Goal: Obtain resource: Download file/media

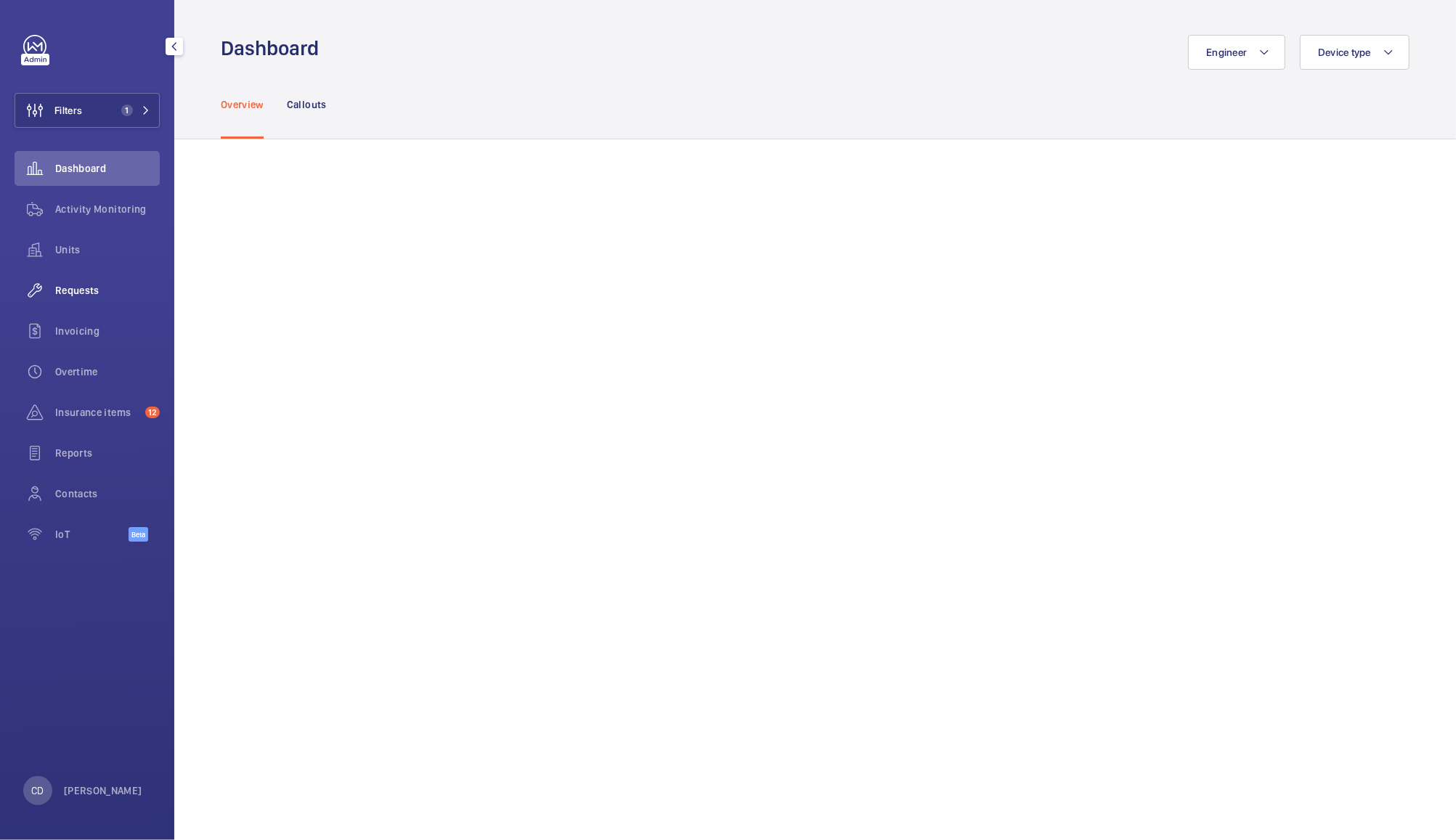
click at [73, 286] on span "Requests" at bounding box center [108, 290] width 105 height 14
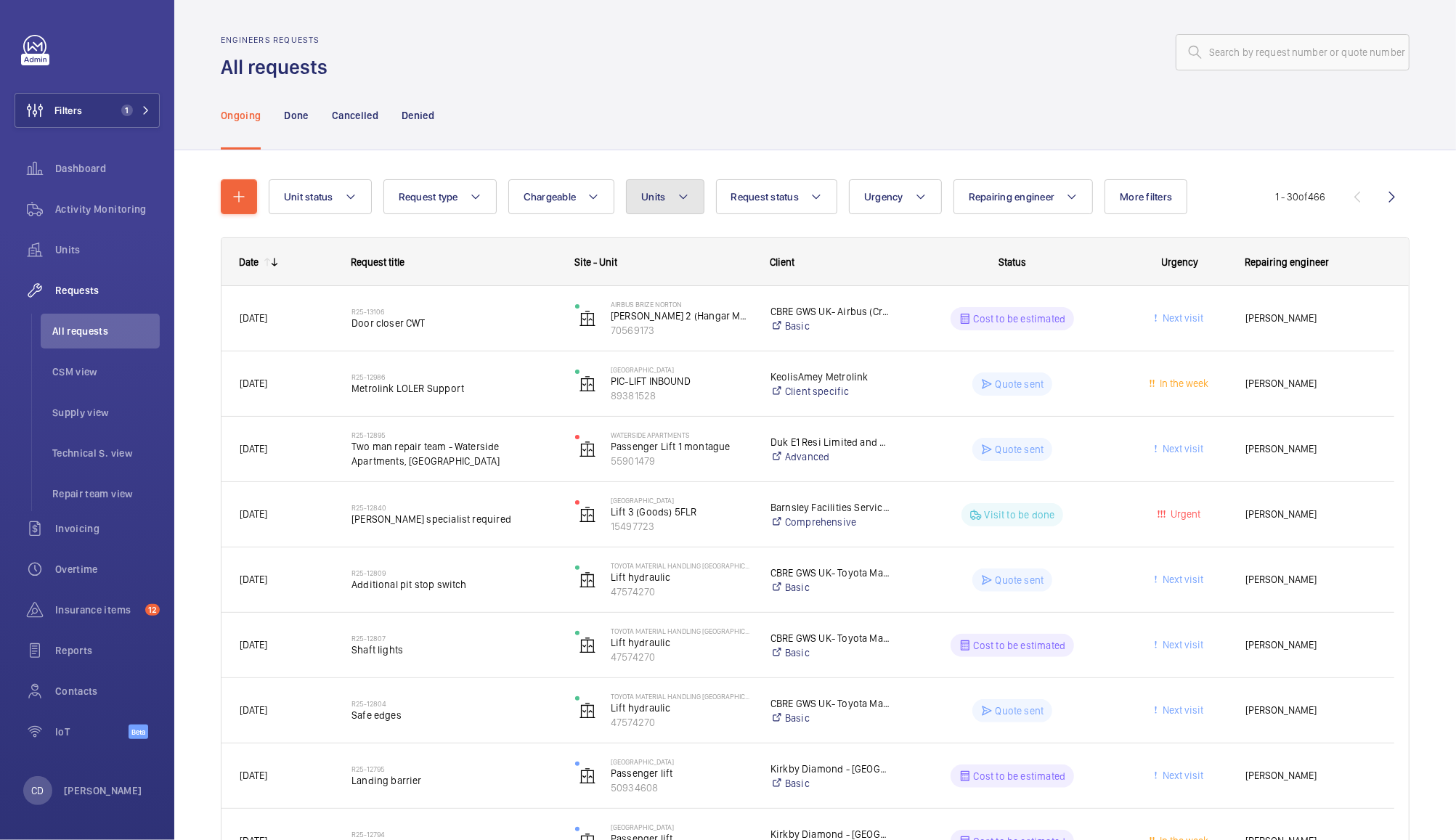
click at [653, 197] on span "Units" at bounding box center [653, 197] width 24 height 12
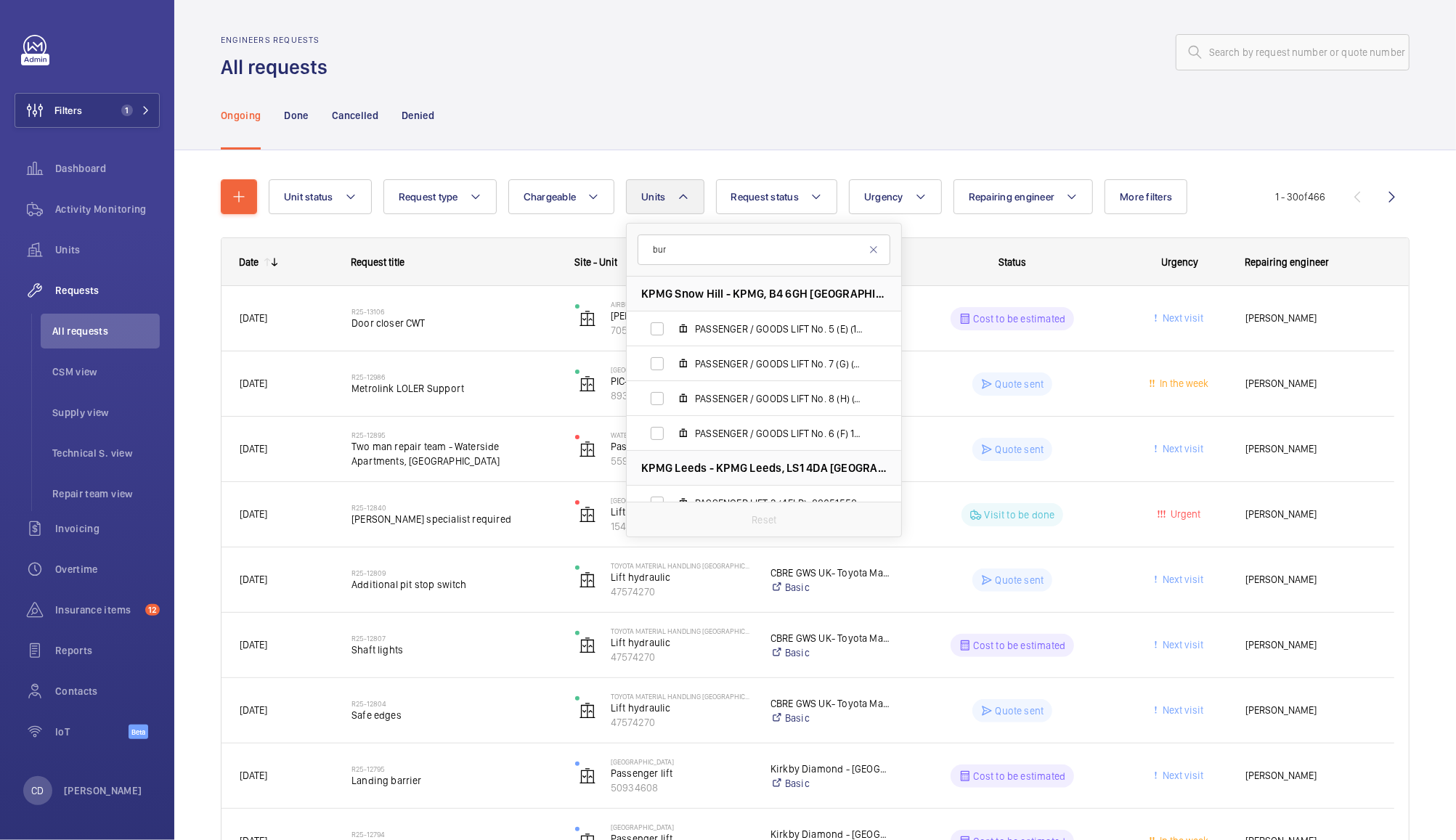
type input "bury"
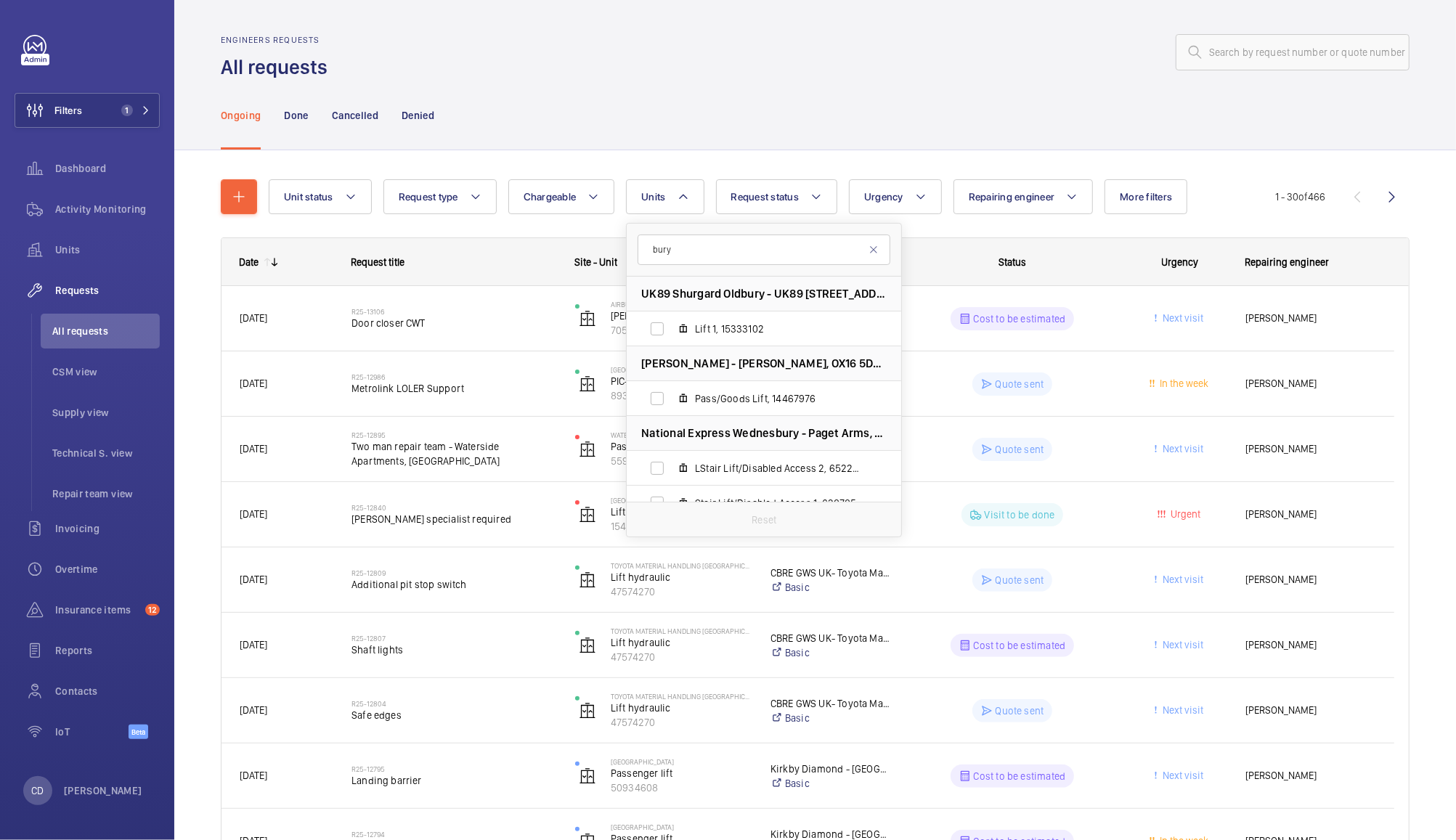
click at [812, 51] on div at bounding box center [873, 52] width 1073 height 35
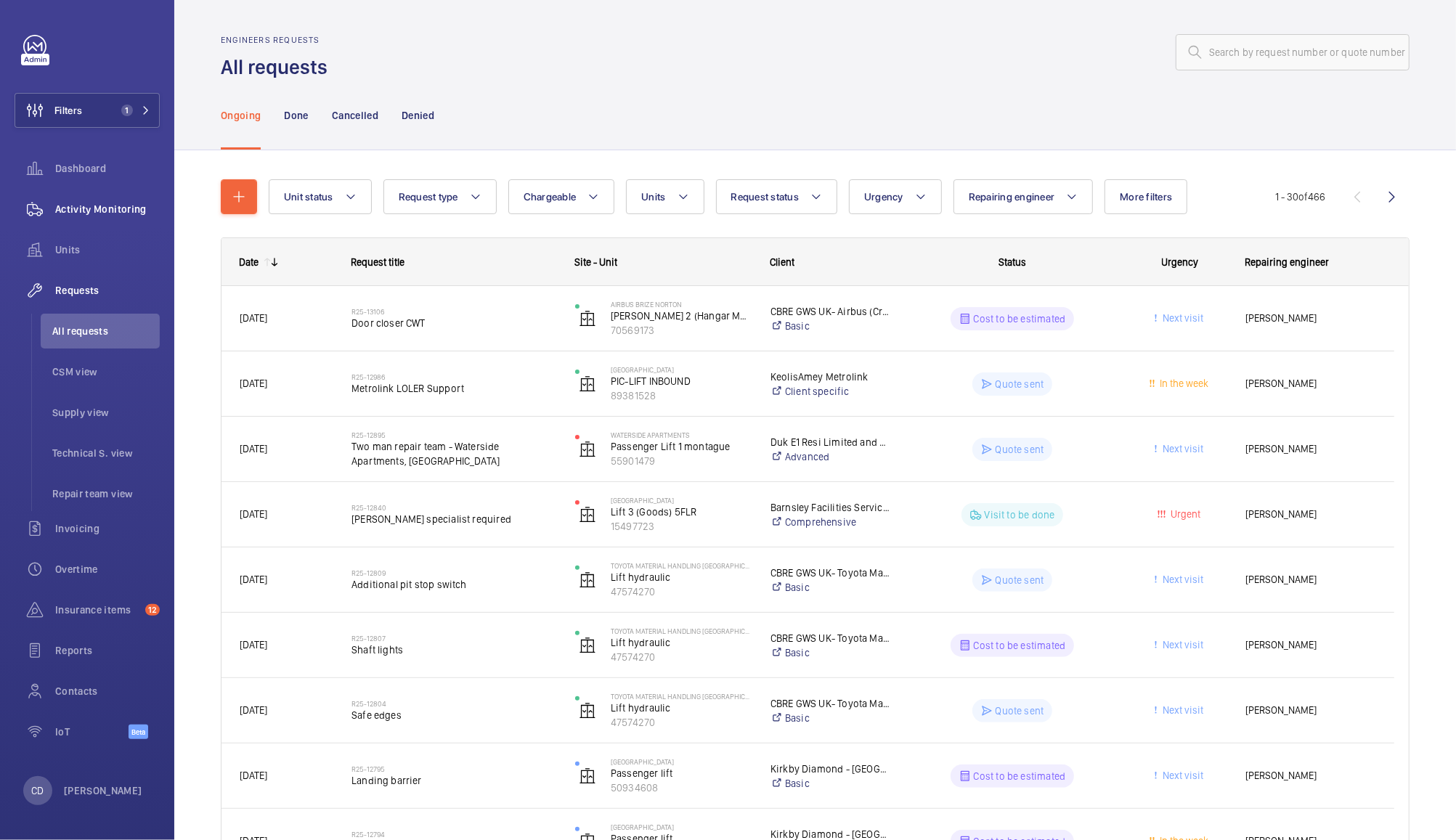
click at [107, 212] on span "Activity Monitoring" at bounding box center [108, 209] width 105 height 14
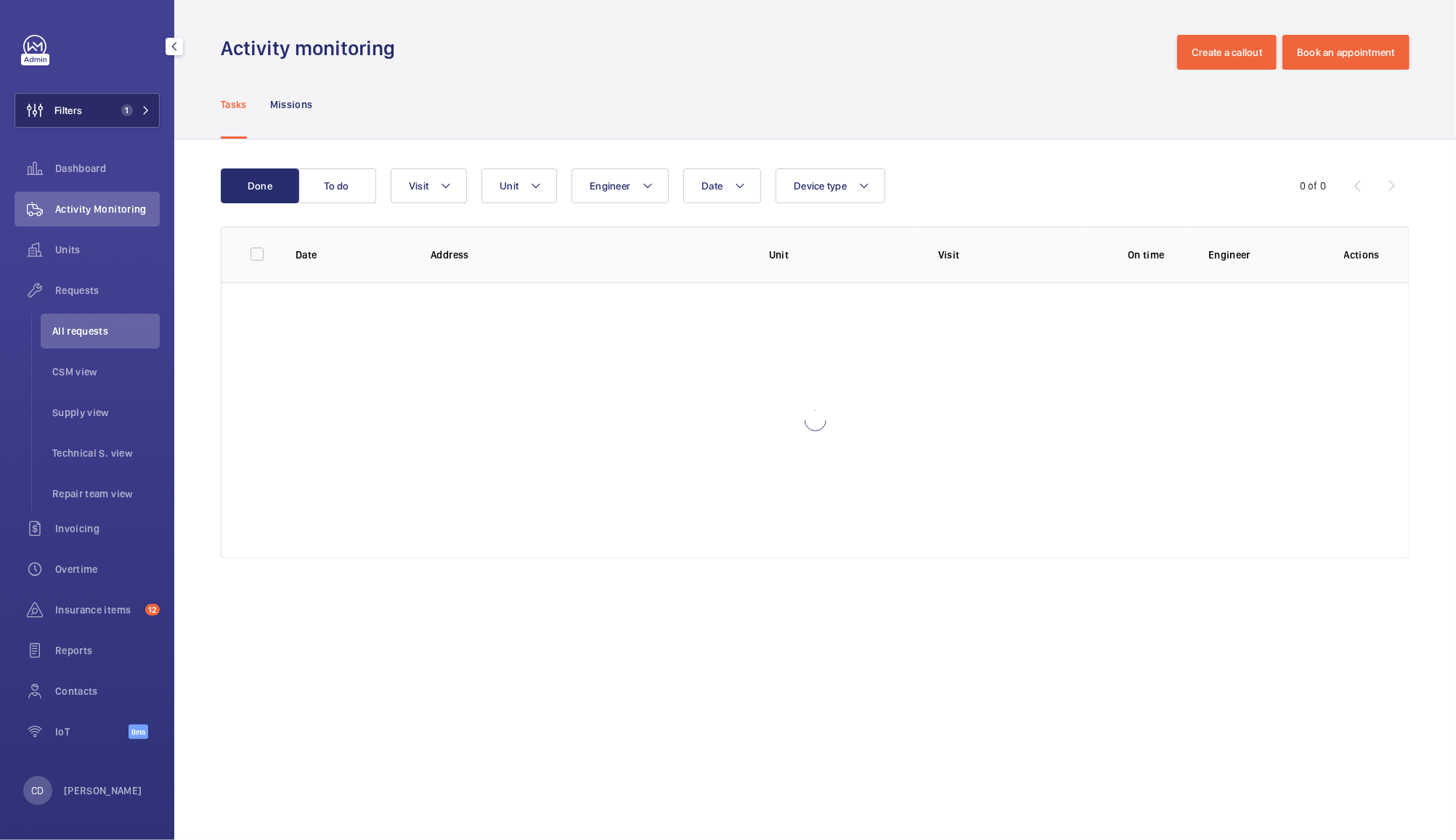
click at [93, 114] on button "Filters 1" at bounding box center [86, 110] width 145 height 35
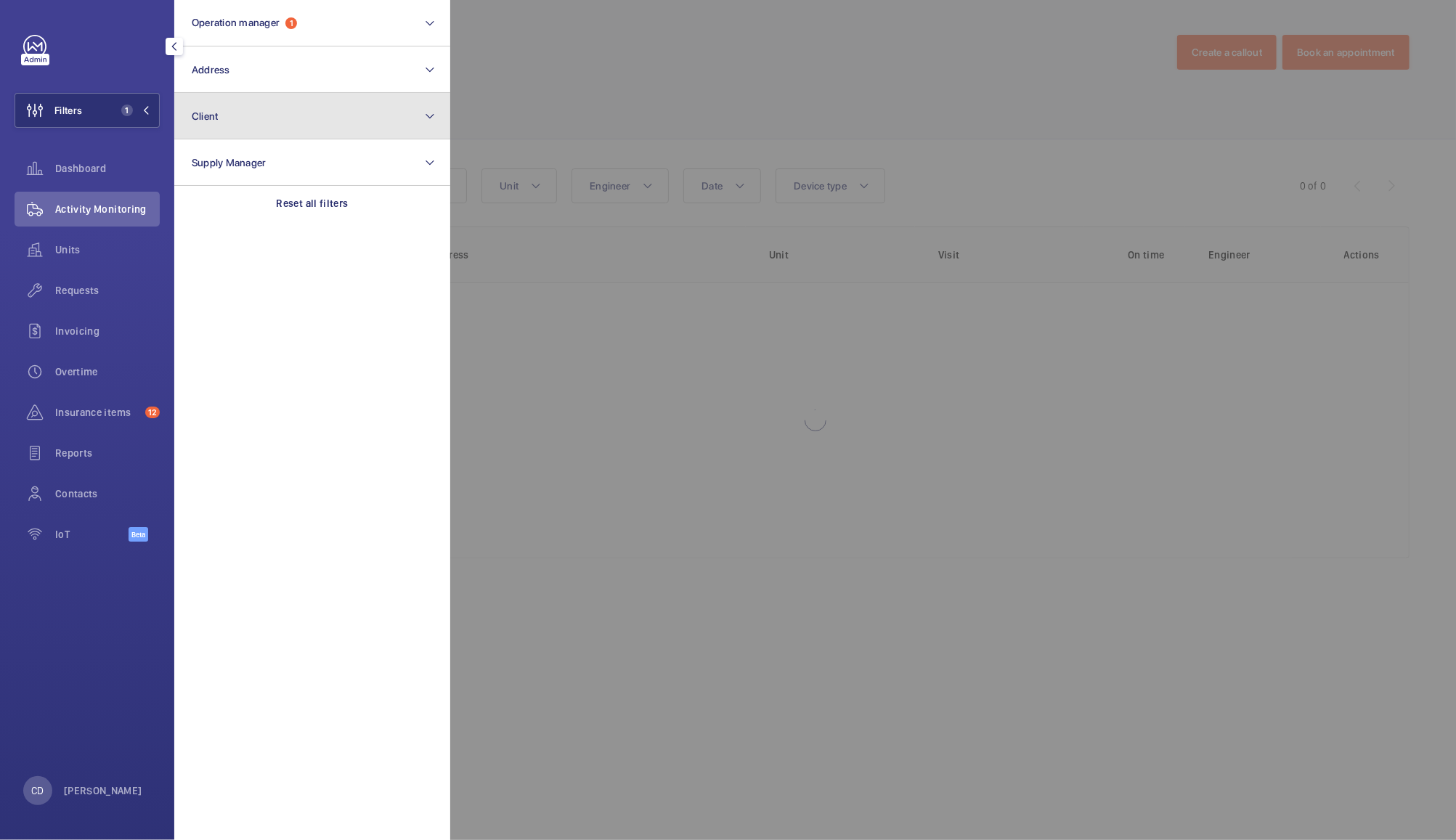
click at [289, 121] on button "Client" at bounding box center [312, 116] width 276 height 47
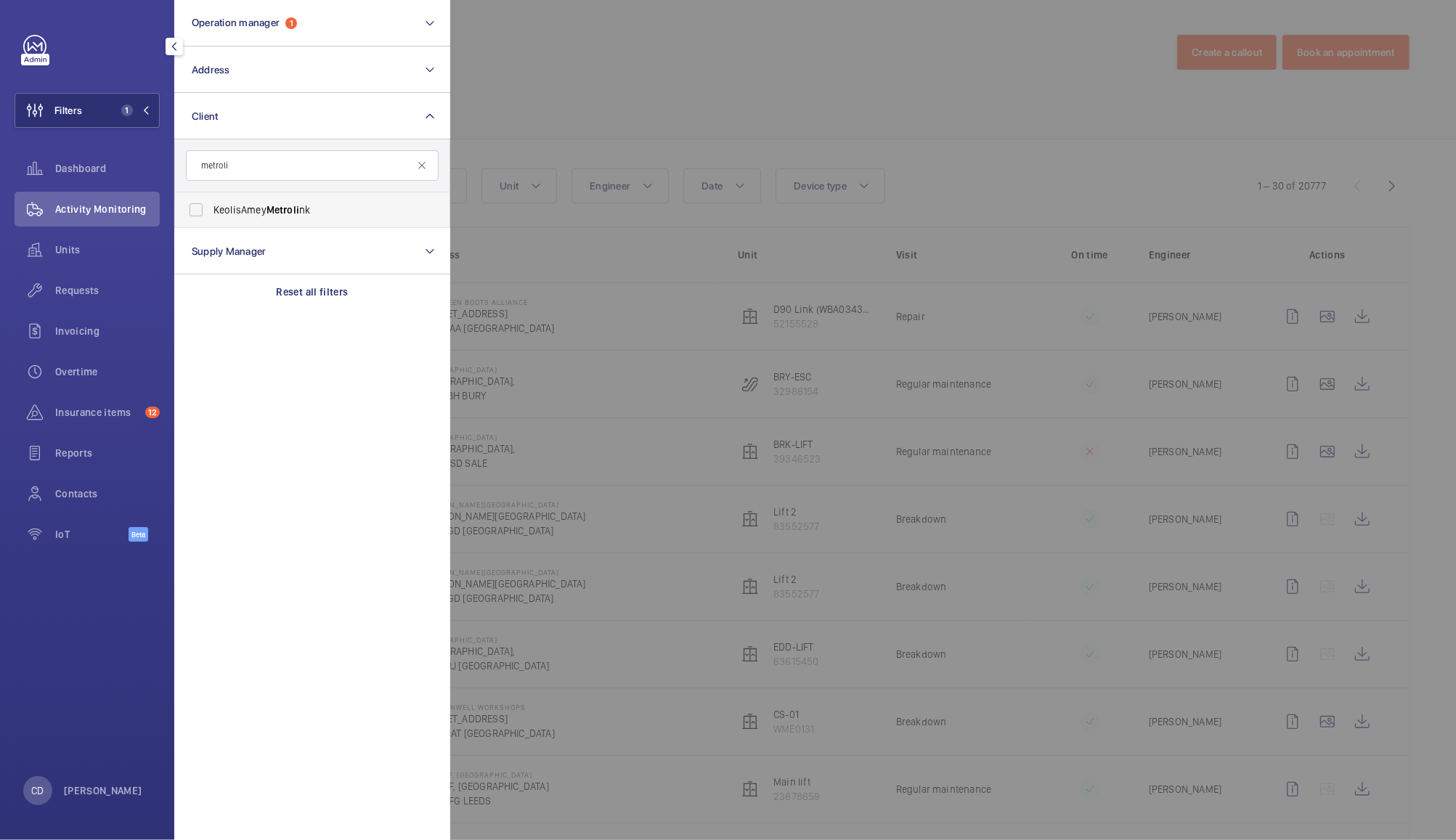
type input "metroli"
click at [300, 195] on label "KeolisAmey Metroli nk" at bounding box center [301, 210] width 253 height 35
click at [211, 195] on input "KeolisAmey Metroli nk" at bounding box center [196, 209] width 29 height 29
checkbox input "true"
click at [667, 71] on div at bounding box center [1178, 420] width 1456 height 840
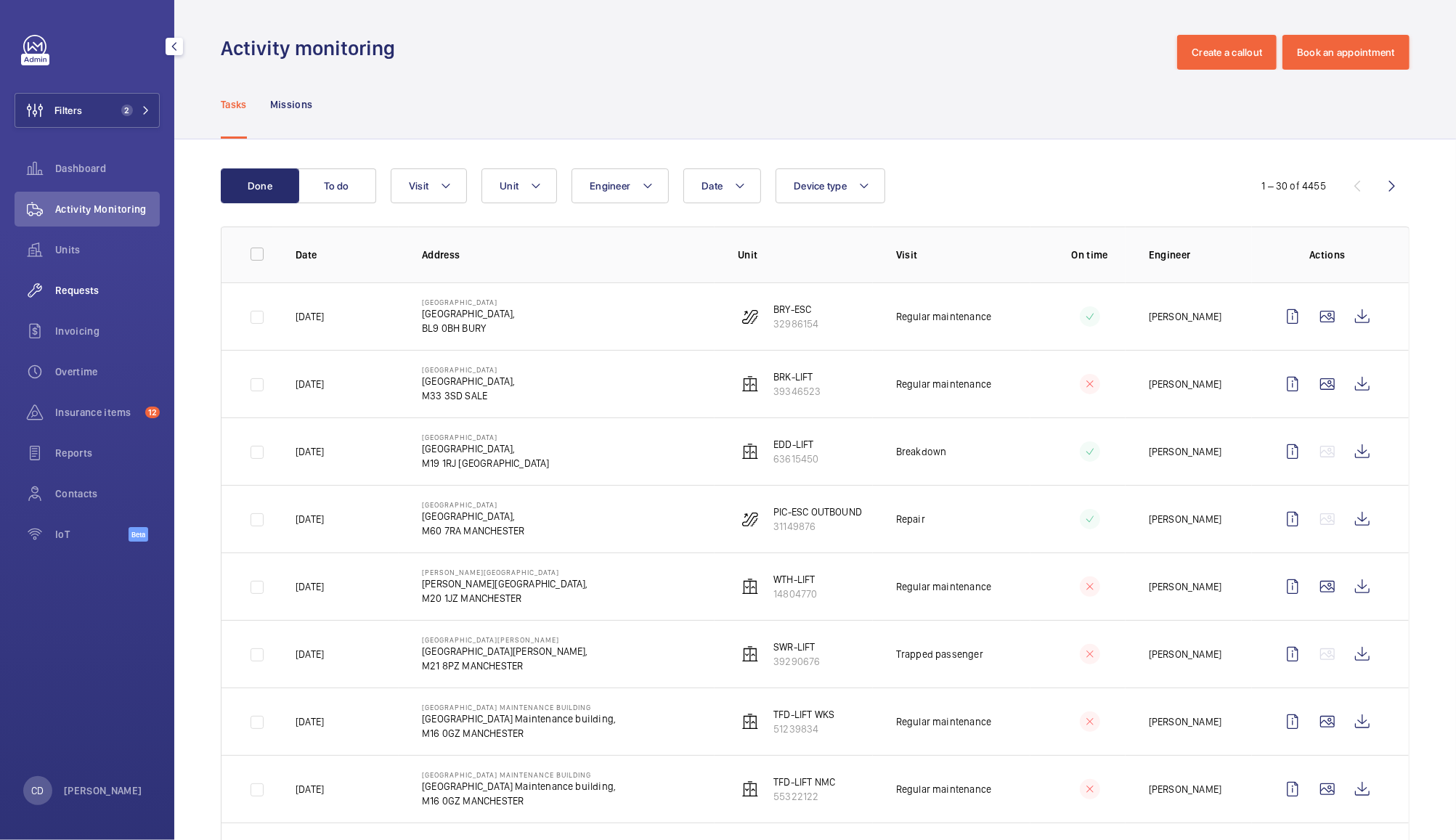
click at [76, 290] on span "Requests" at bounding box center [108, 290] width 105 height 14
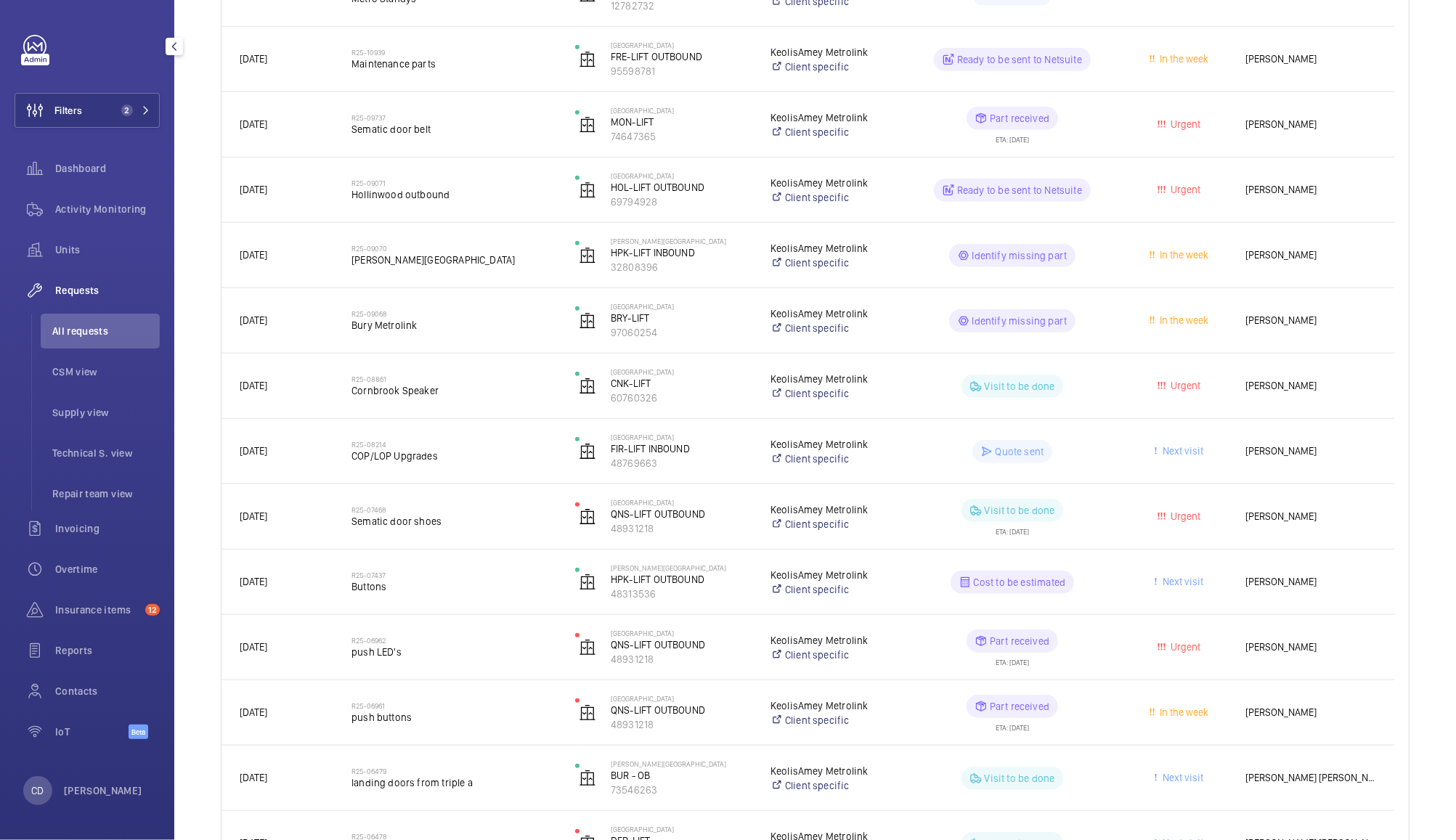
scroll to position [647, 0]
click at [487, 315] on h2 "R25-09068" at bounding box center [453, 317] width 204 height 9
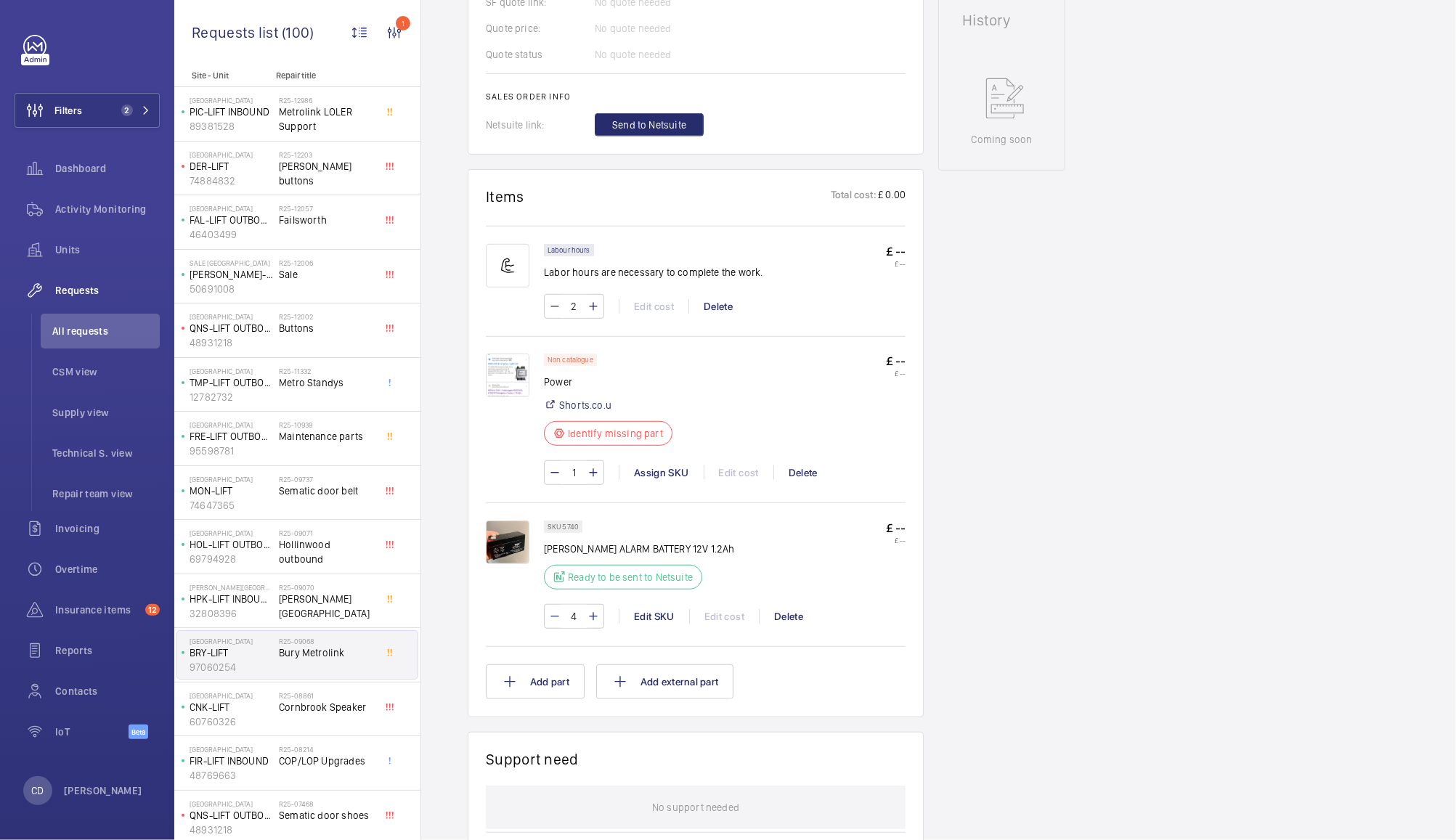
scroll to position [666, 0]
click at [518, 377] on img at bounding box center [507, 373] width 44 height 44
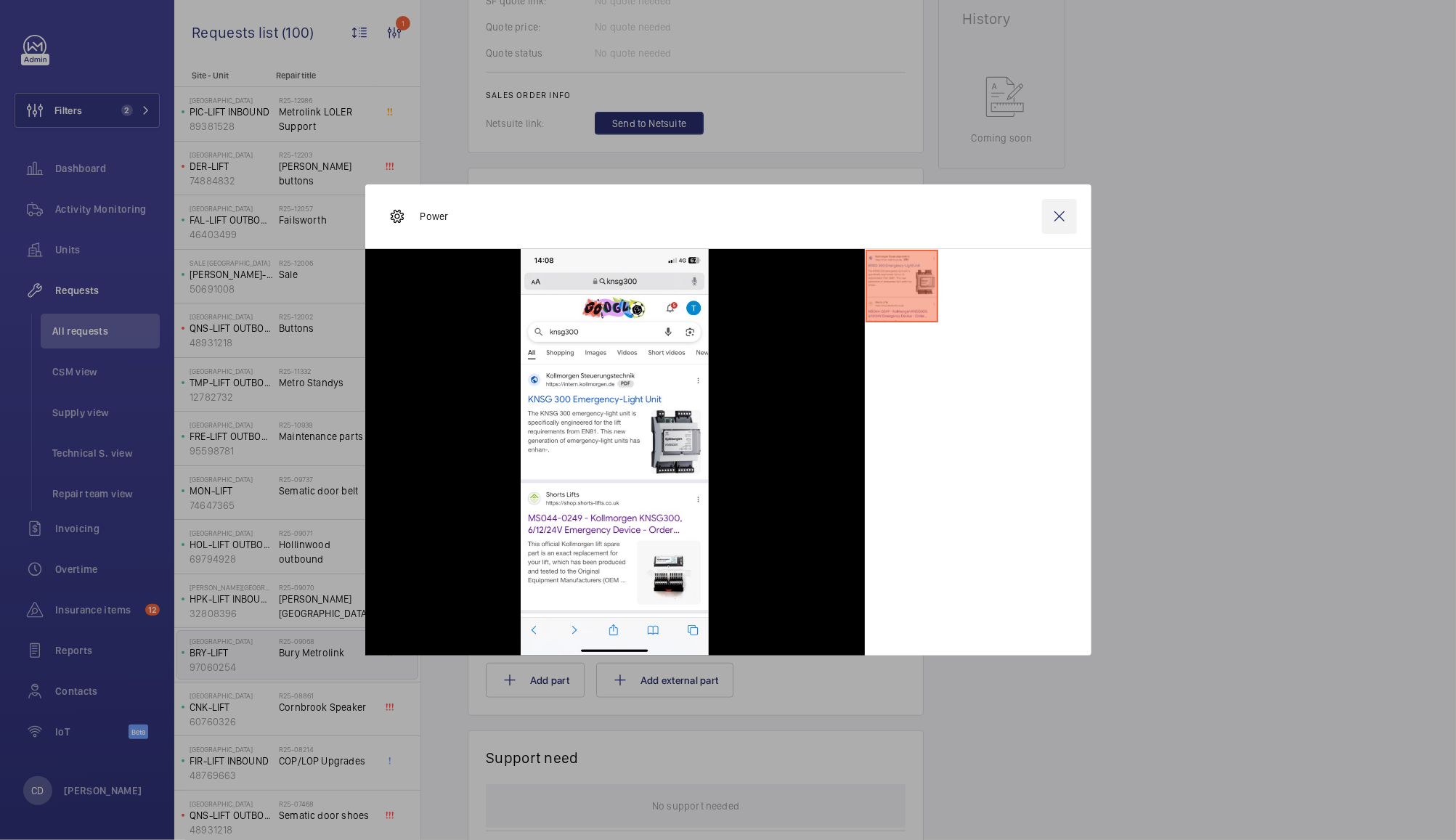
click at [1059, 216] on wm-front-icon-button at bounding box center [1060, 216] width 35 height 35
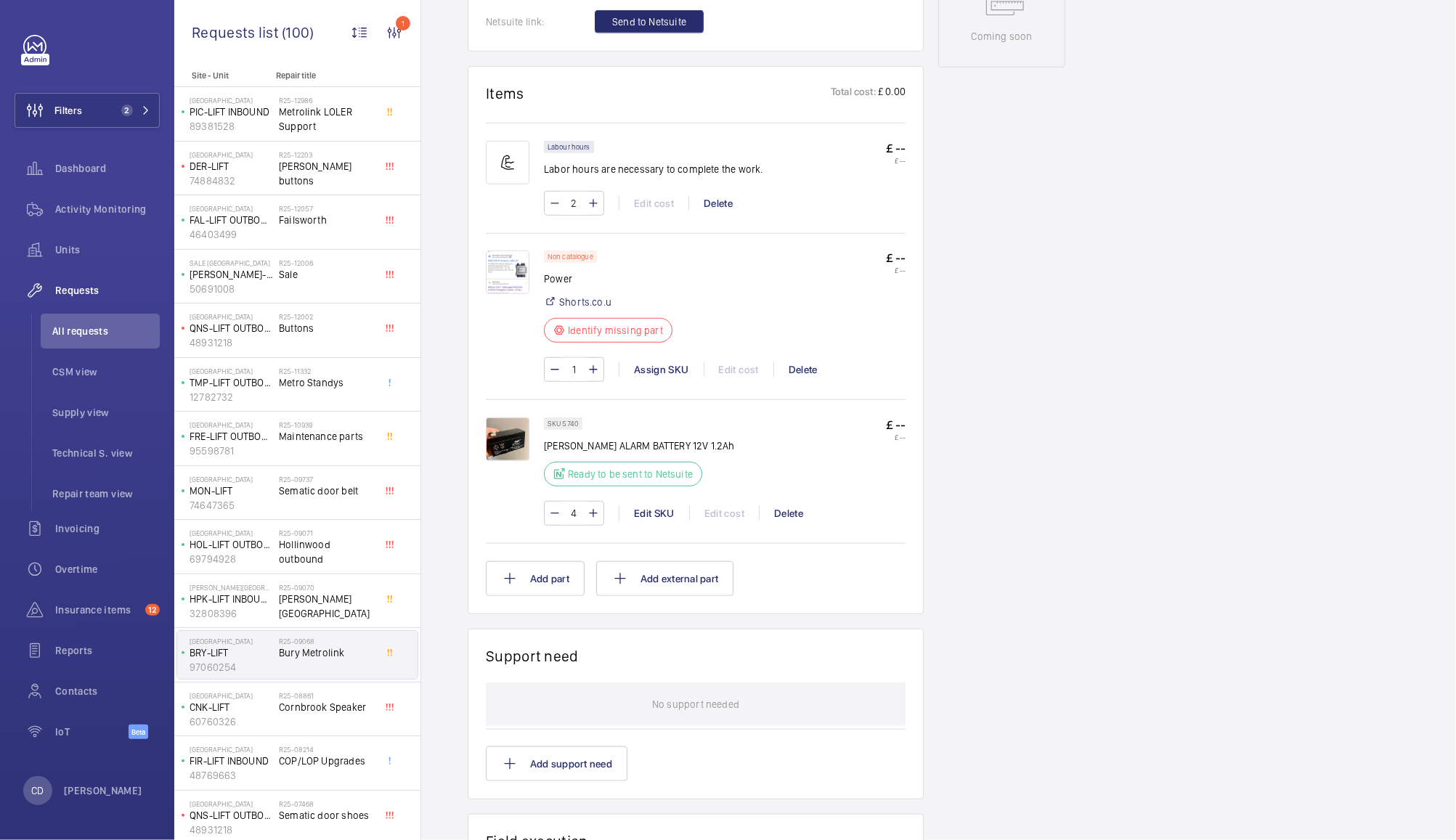
scroll to position [713, 0]
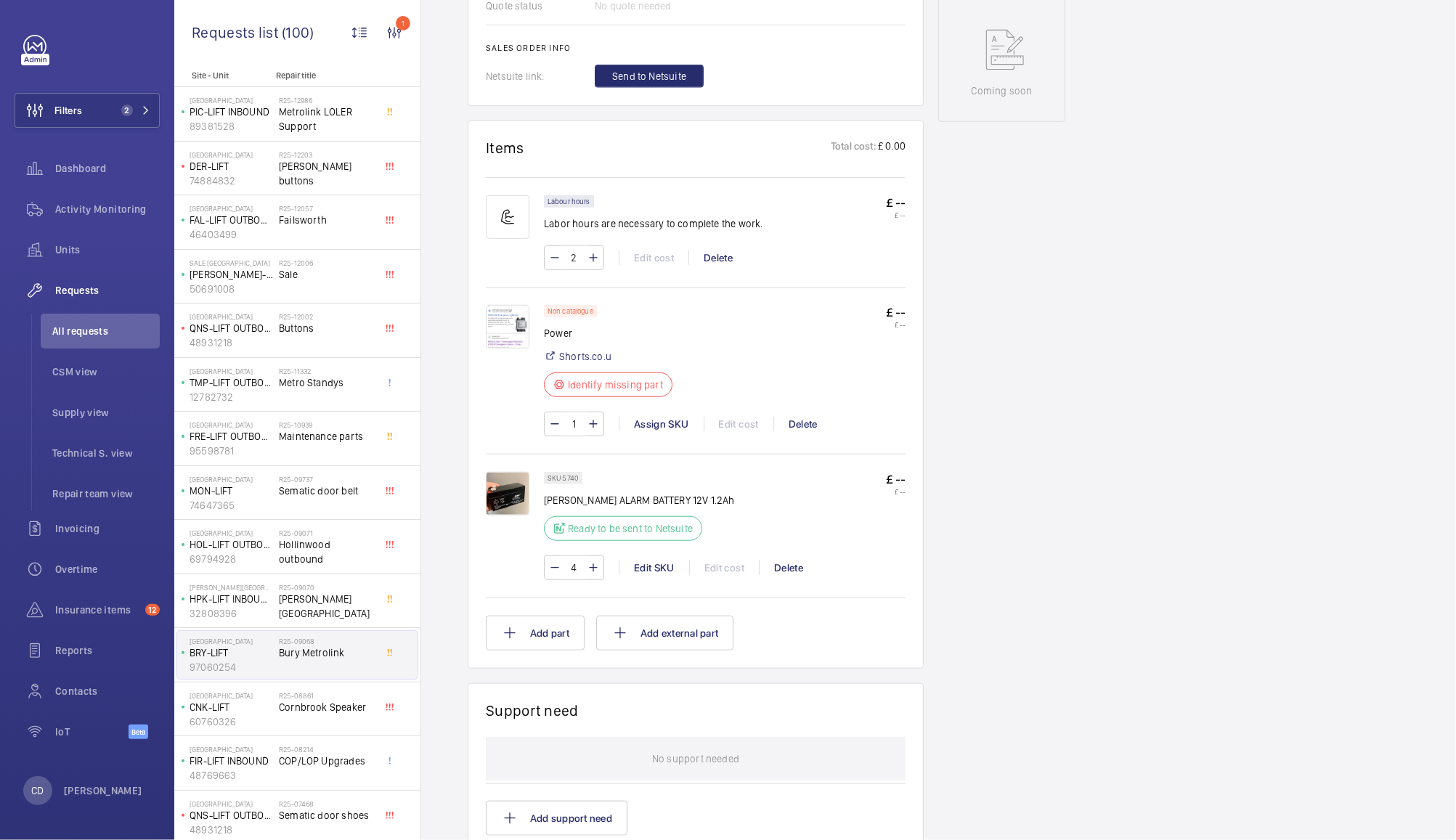
click at [508, 325] on img at bounding box center [507, 326] width 44 height 44
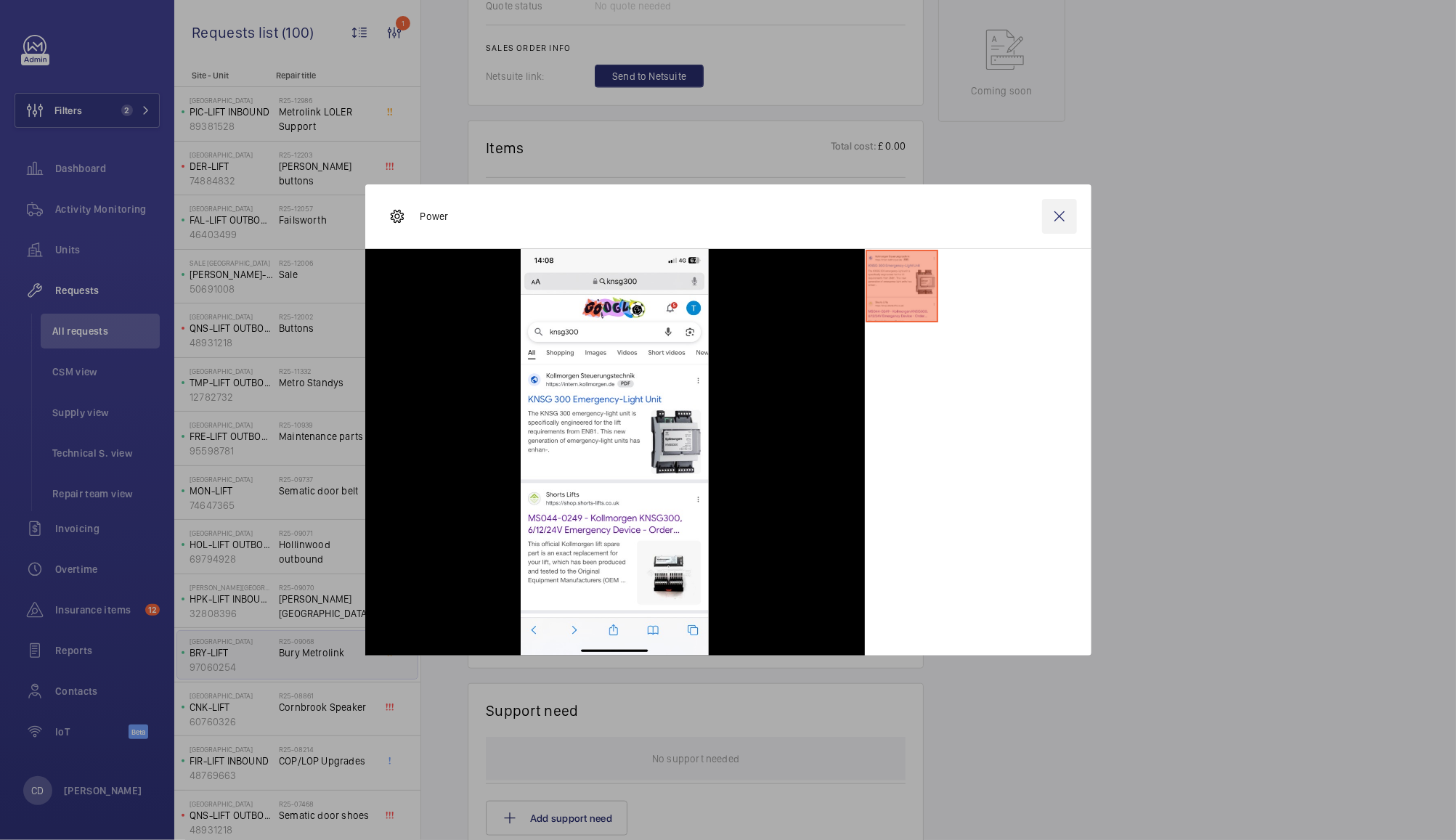
click at [1061, 203] on wm-front-icon-button at bounding box center [1060, 216] width 35 height 35
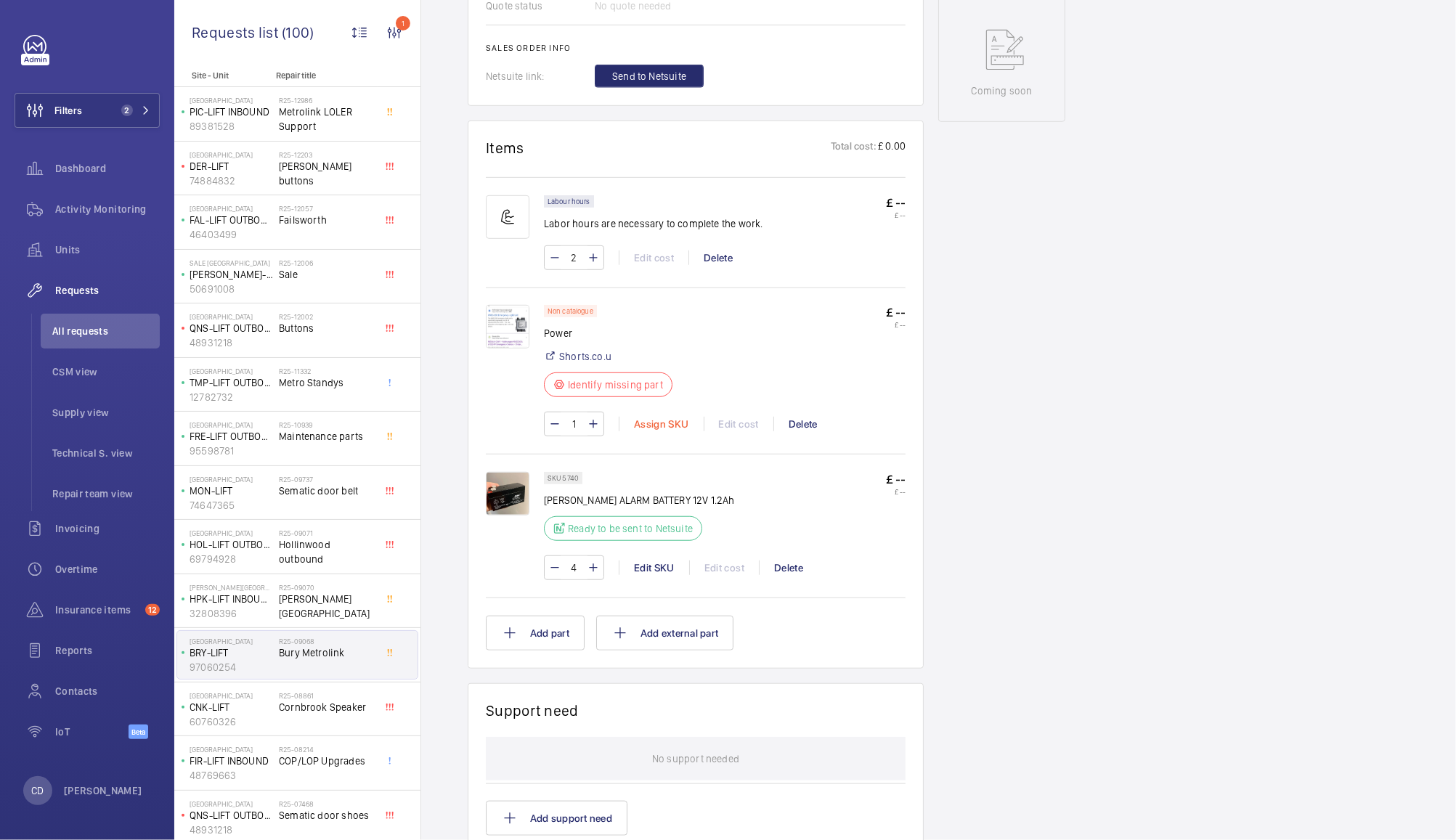
click at [661, 419] on div "Assign SKU" at bounding box center [661, 424] width 85 height 14
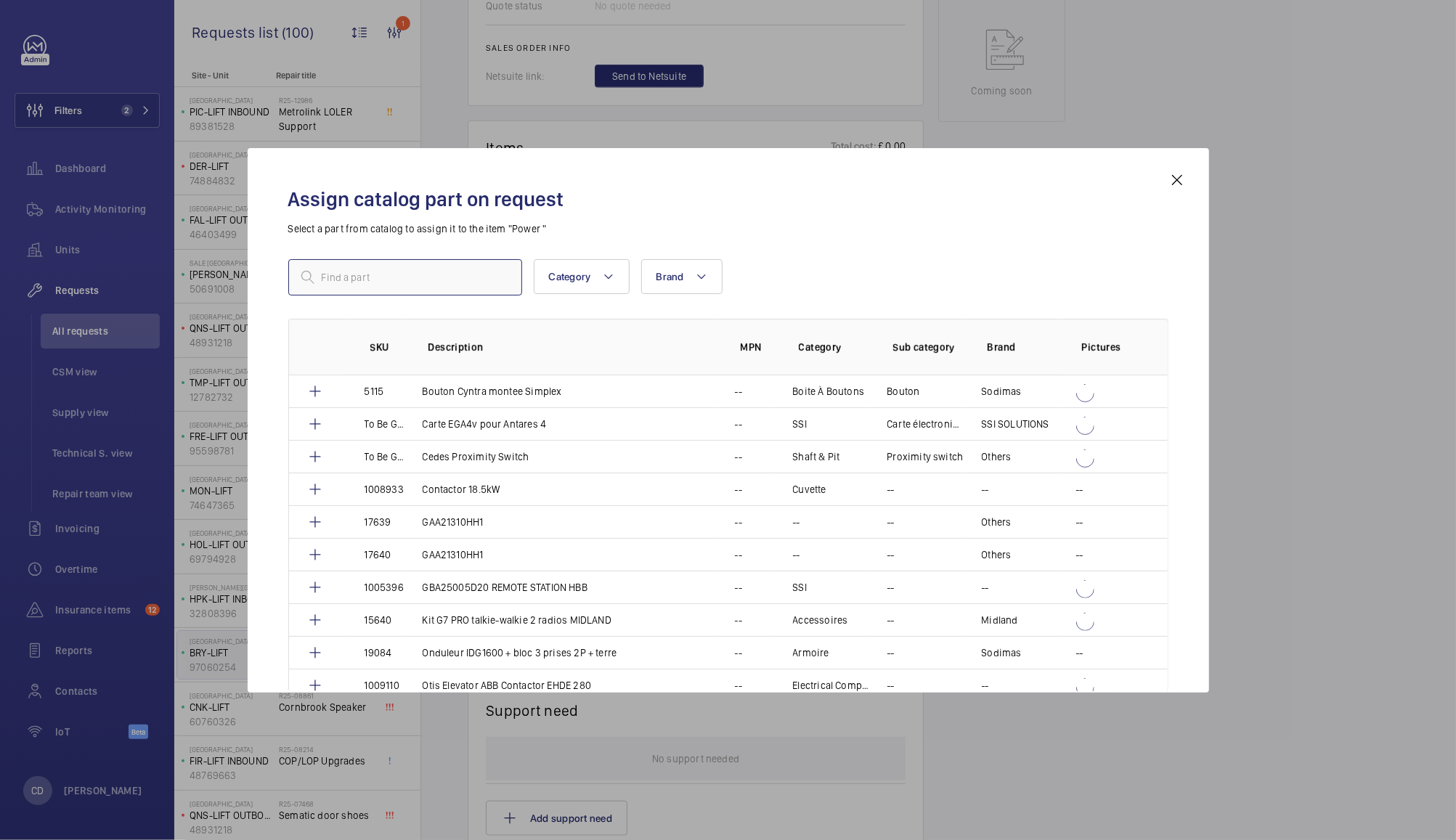
click at [459, 273] on input "text" at bounding box center [405, 277] width 234 height 36
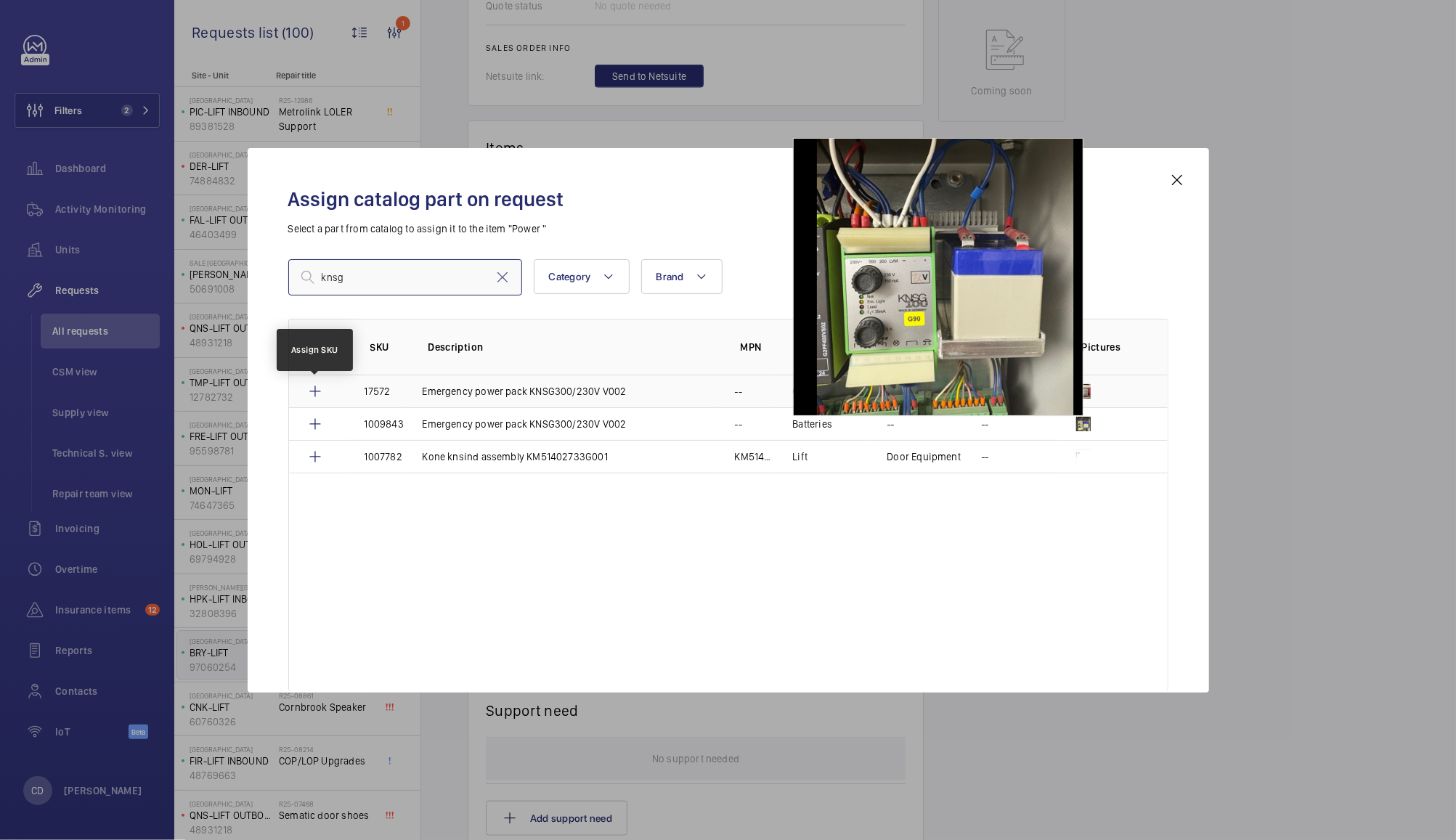
type input "knsg"
click at [315, 393] on mat-icon at bounding box center [315, 391] width 17 height 17
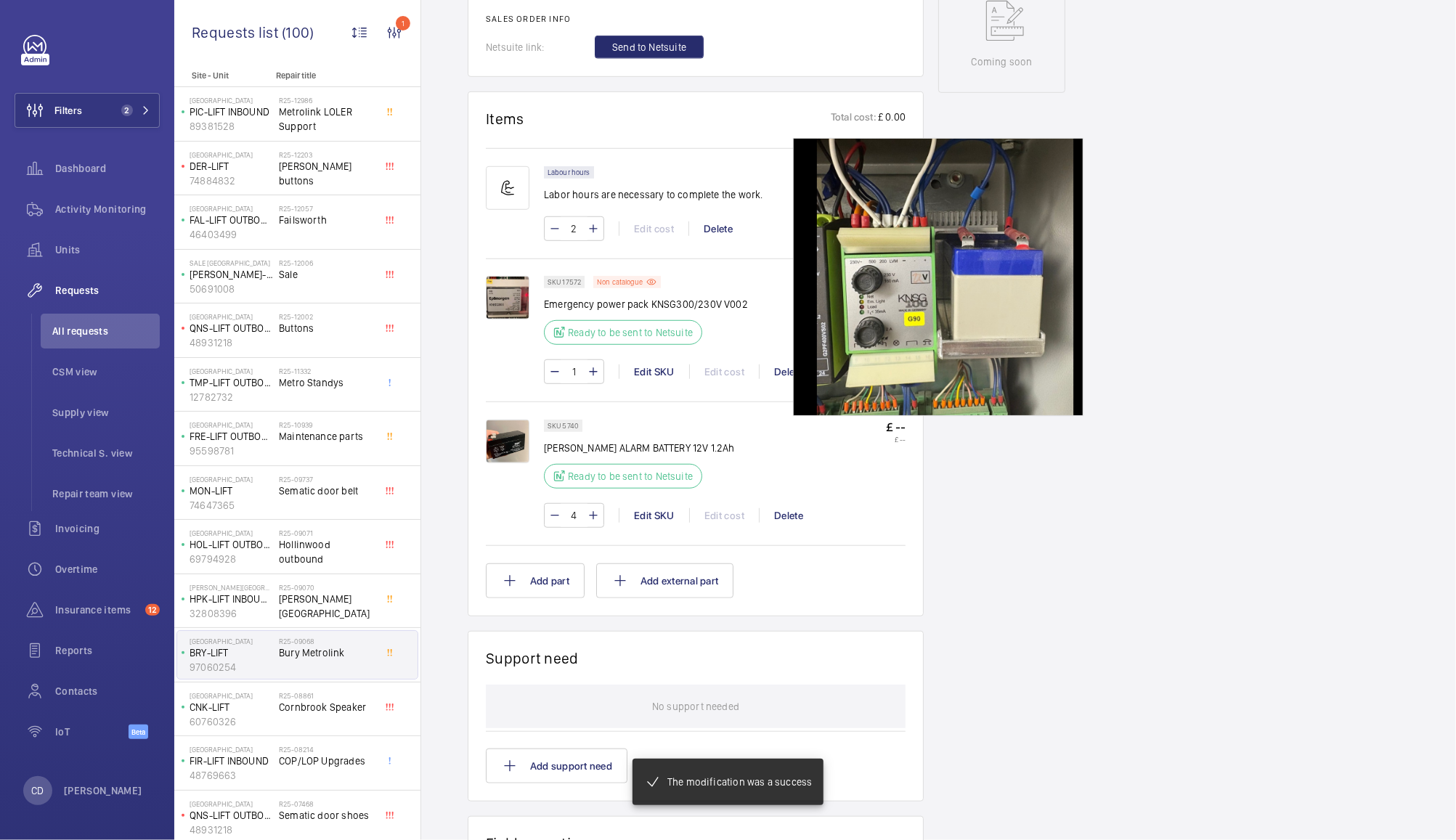
scroll to position [756, 0]
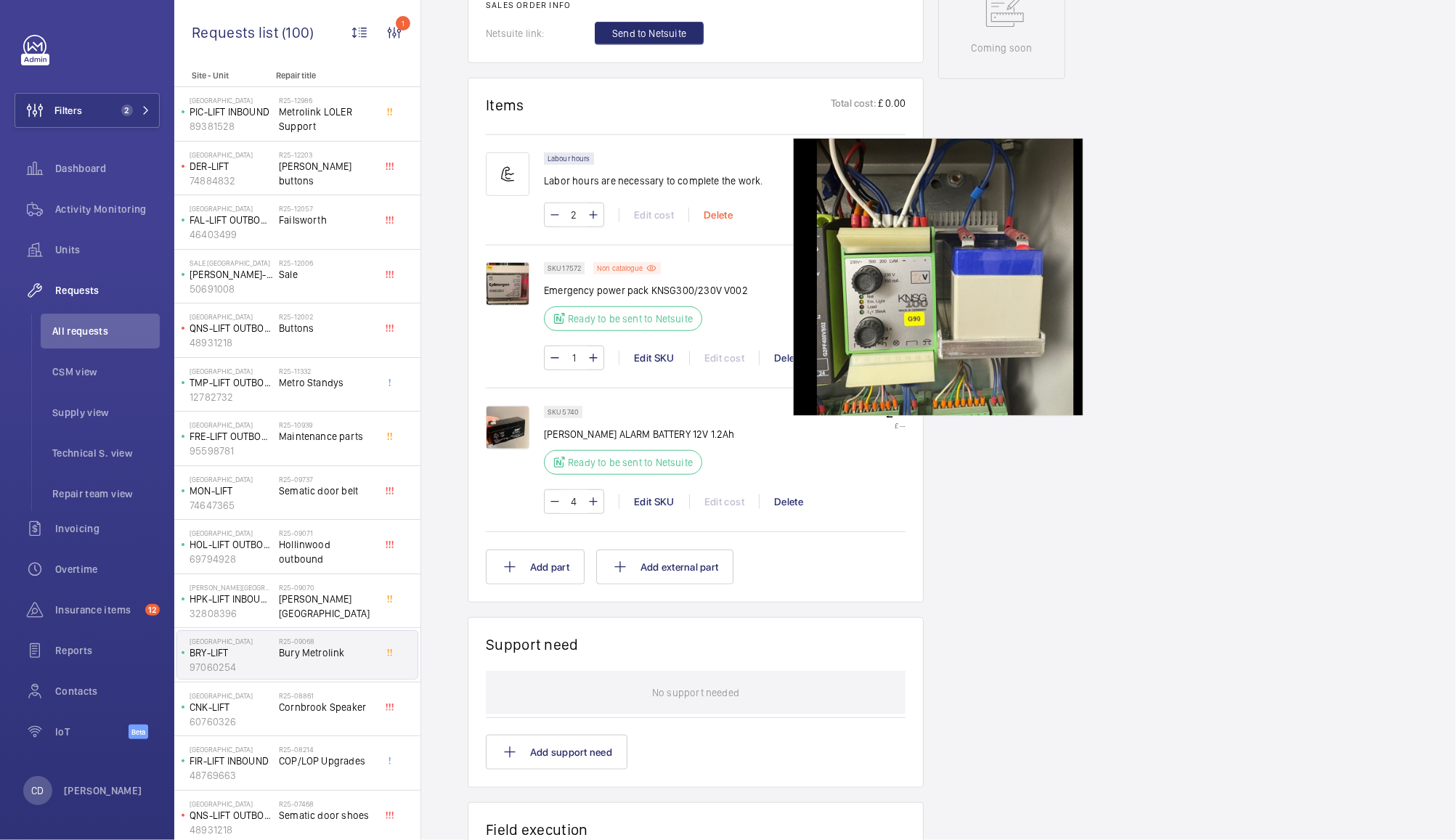
click at [713, 212] on div "Delete" at bounding box center [717, 215] width 59 height 14
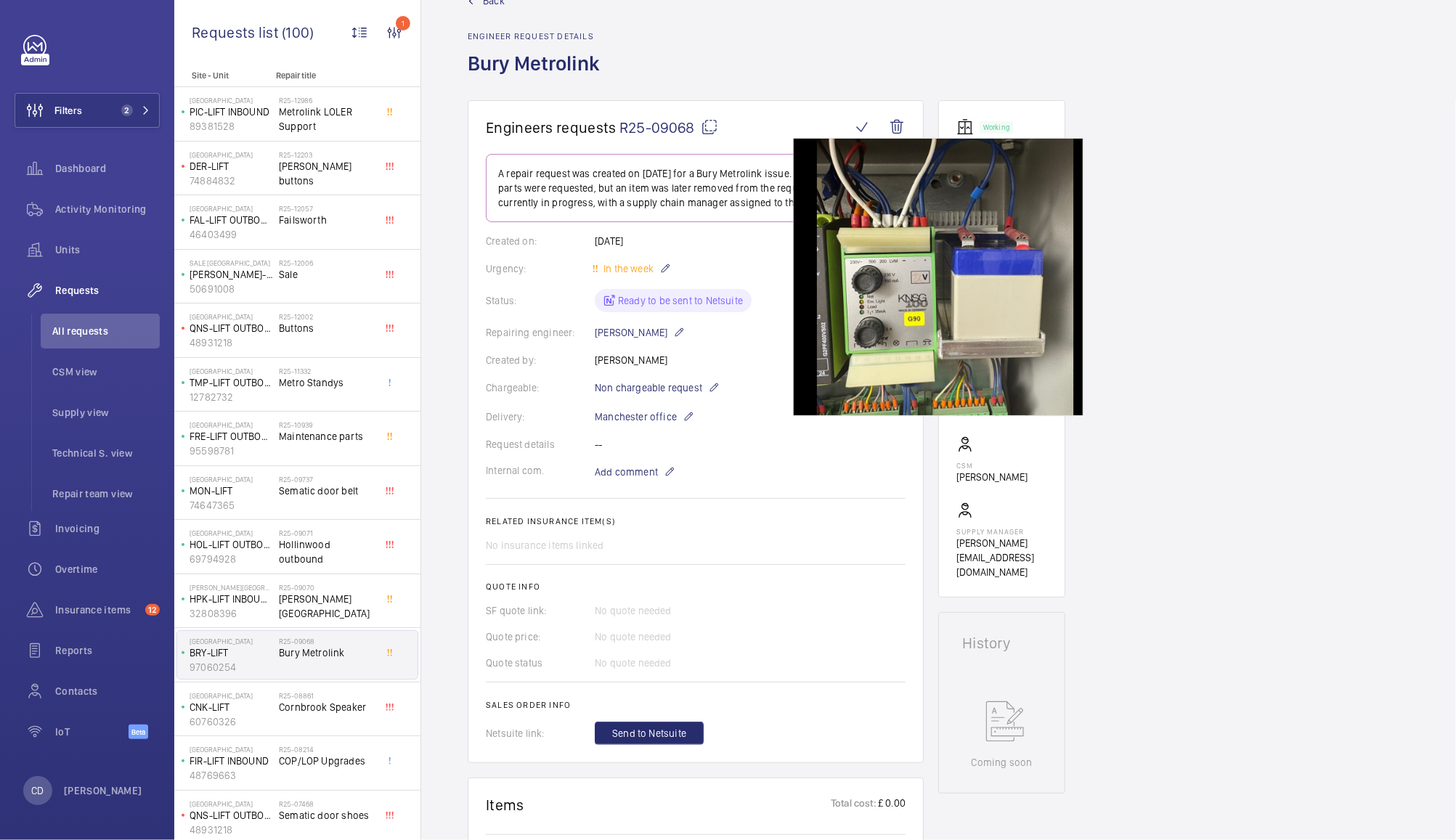
scroll to position [0, 0]
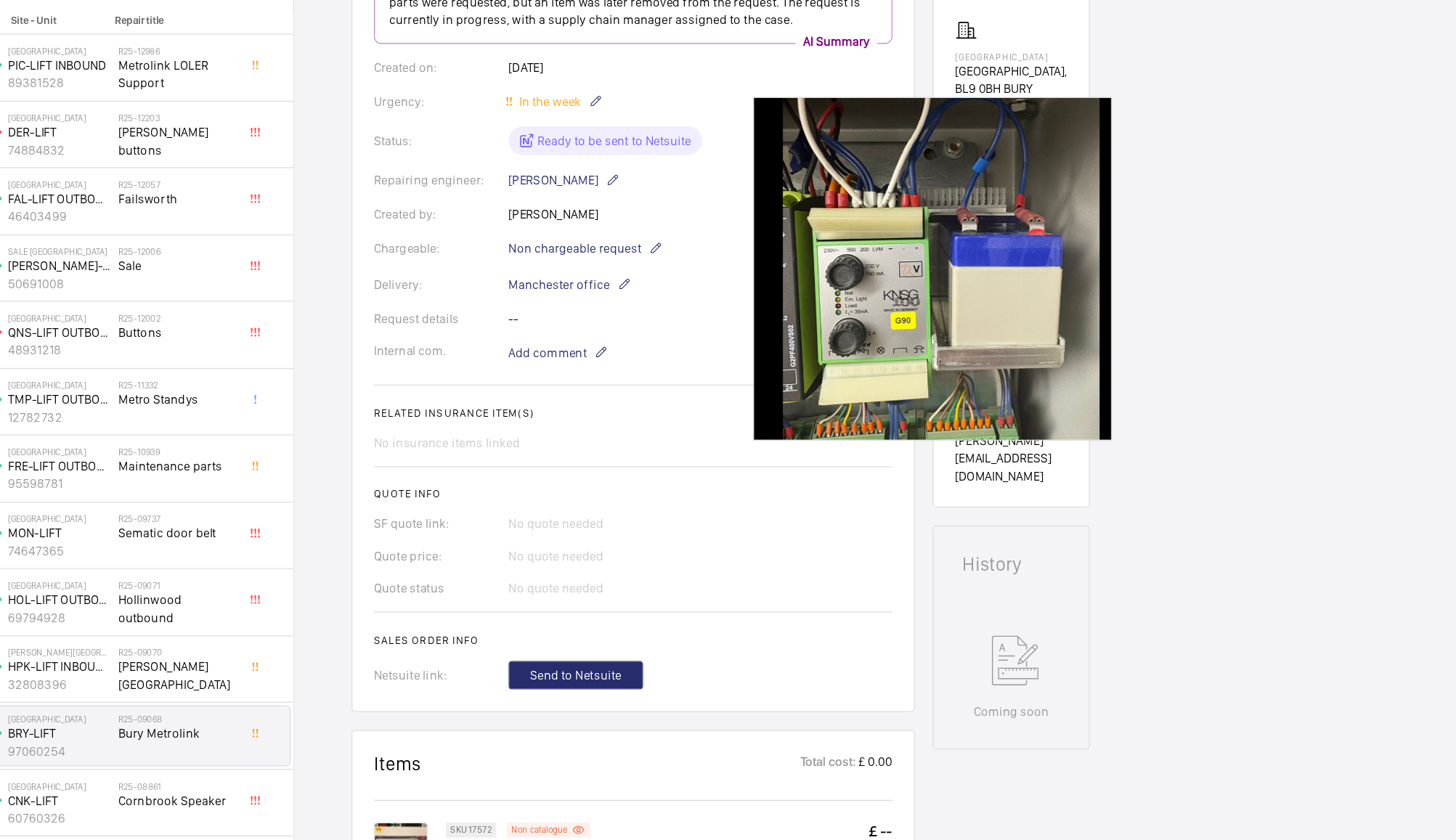
scroll to position [170, 0]
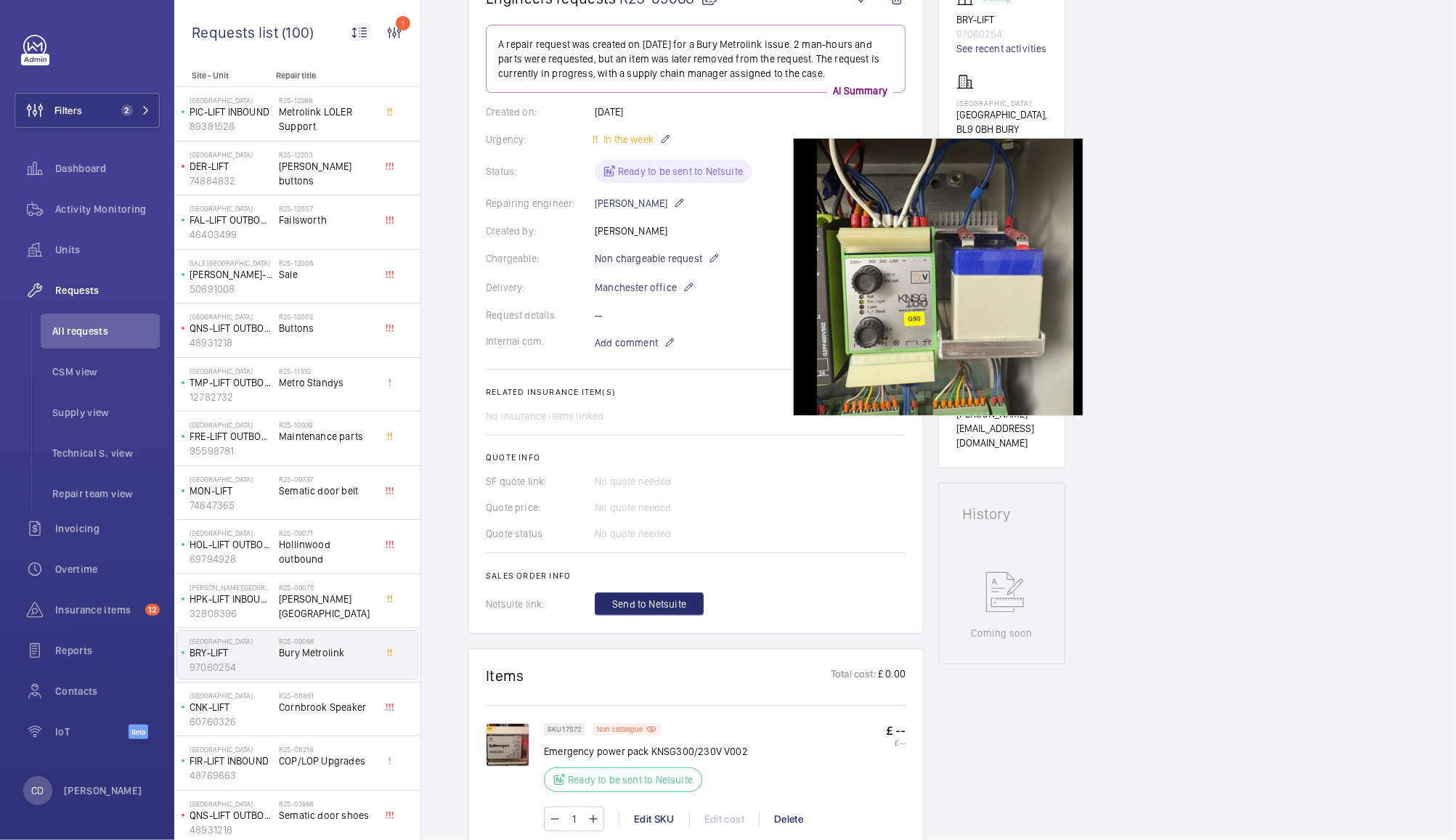
click at [1041, 726] on div "Working BRY-LIFT 97060254 See recent activities [GEOGRAPHIC_DATA] Metrolink Cli…" at bounding box center [1002, 786] width 127 height 1631
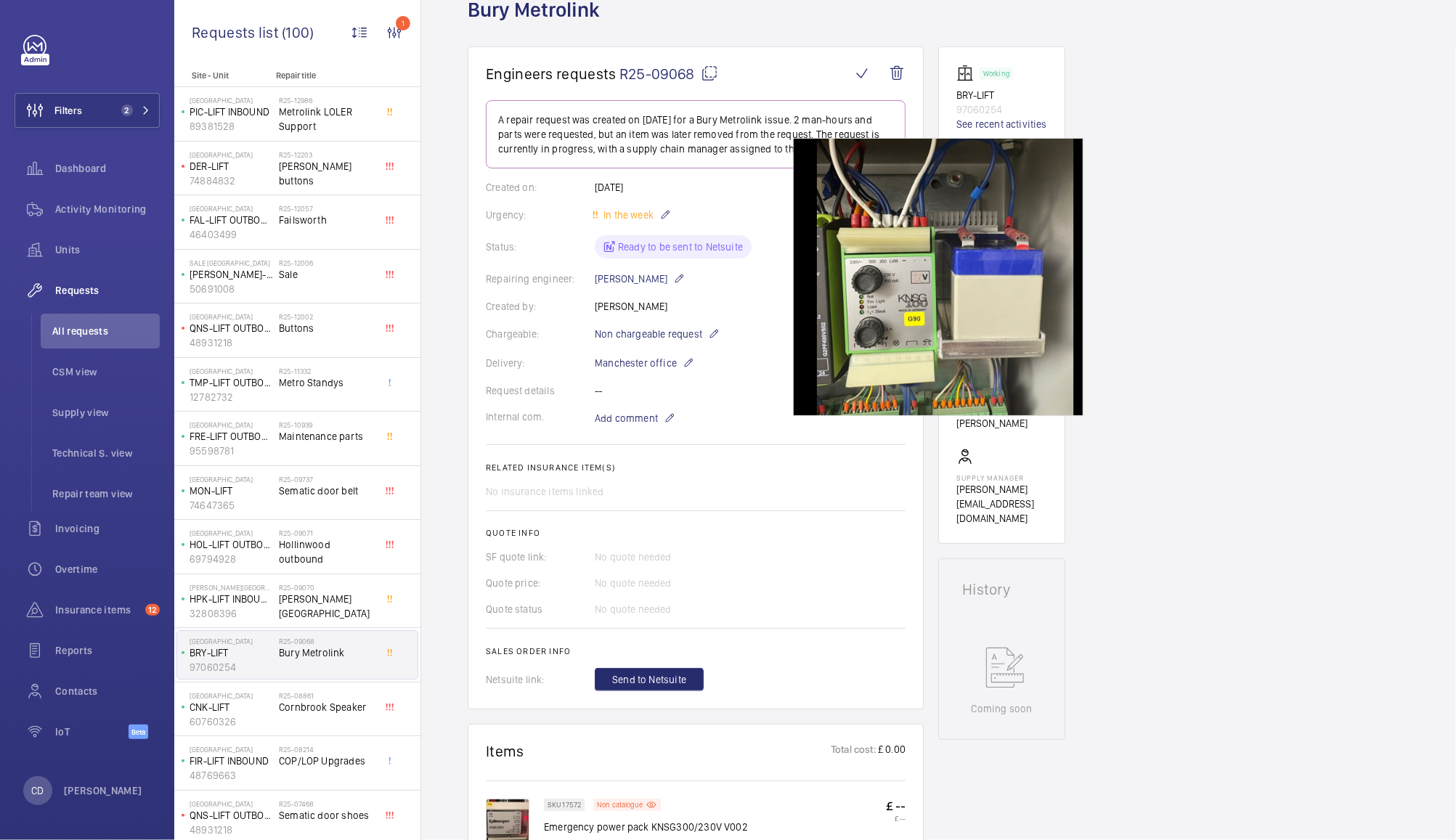
scroll to position [97, 0]
click at [708, 72] on mat-icon at bounding box center [709, 72] width 17 height 17
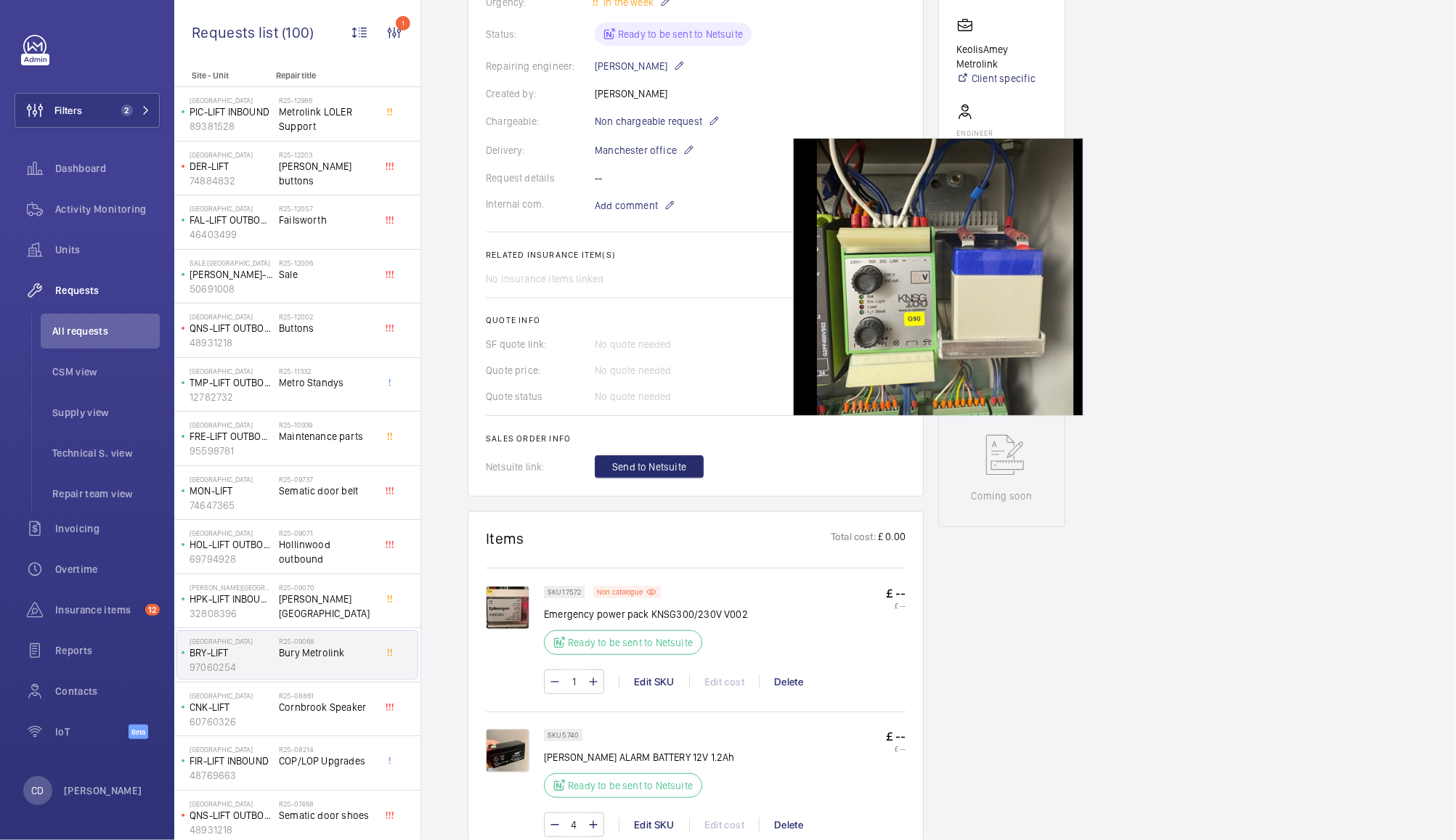
scroll to position [309, 0]
click at [308, 610] on div "R25-09070 [PERSON_NAME][GEOGRAPHIC_DATA]" at bounding box center [327, 604] width 96 height 42
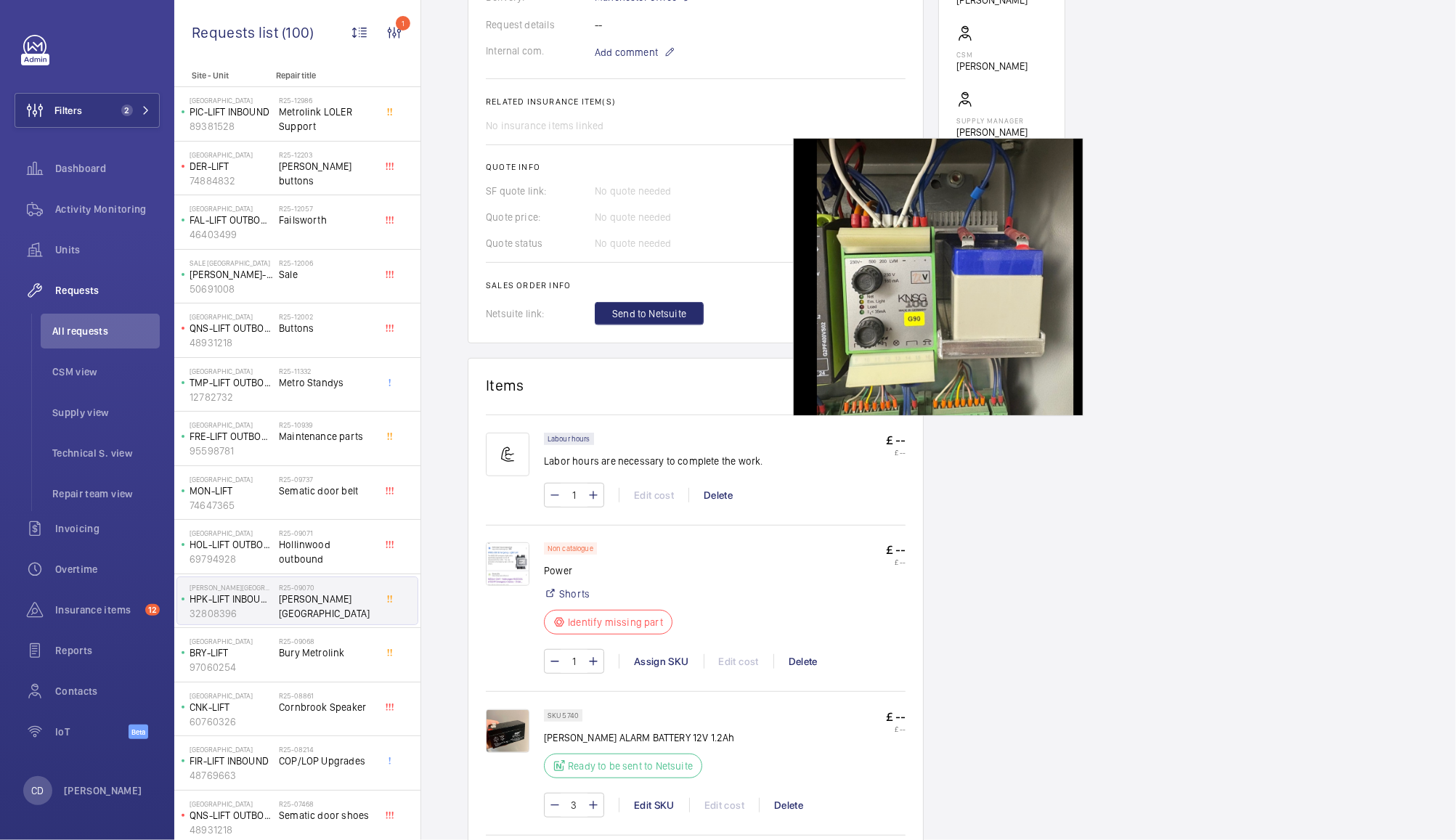
scroll to position [489, 0]
click at [721, 494] on div "Delete" at bounding box center [717, 496] width 59 height 14
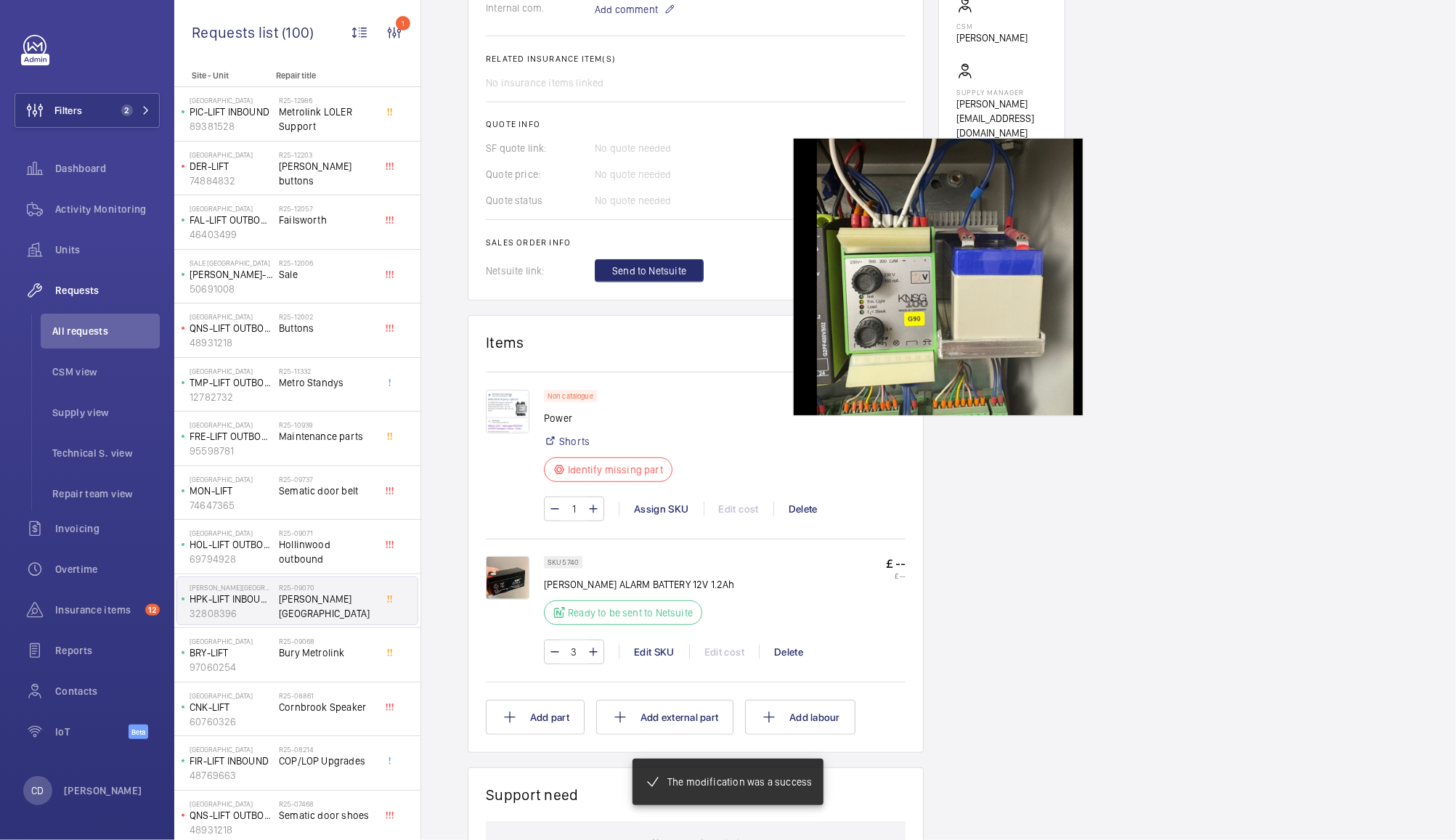
scroll to position [533, 0]
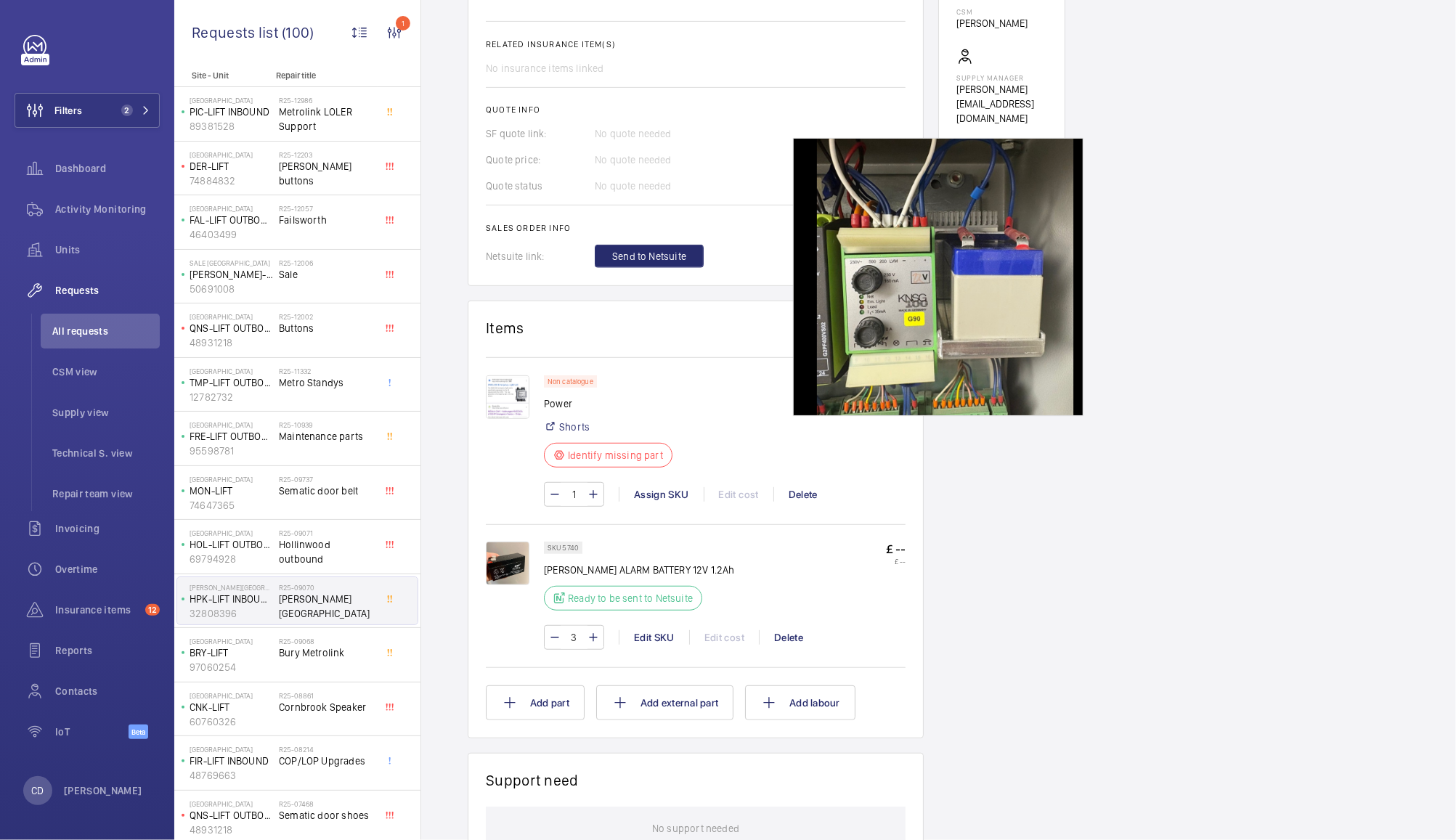
click at [503, 389] on img at bounding box center [507, 397] width 44 height 44
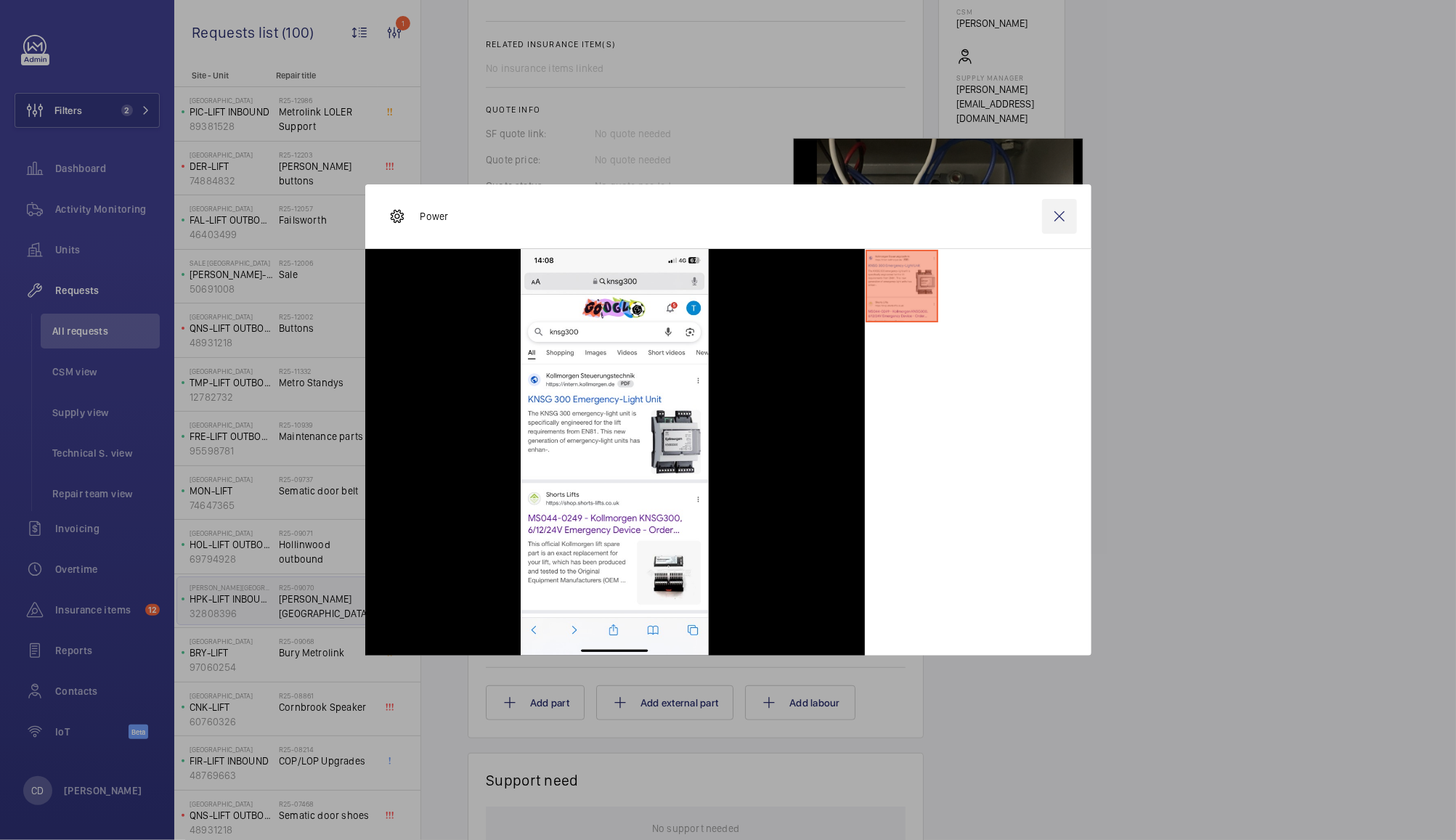
click at [1057, 212] on wm-front-icon-button at bounding box center [1060, 216] width 35 height 35
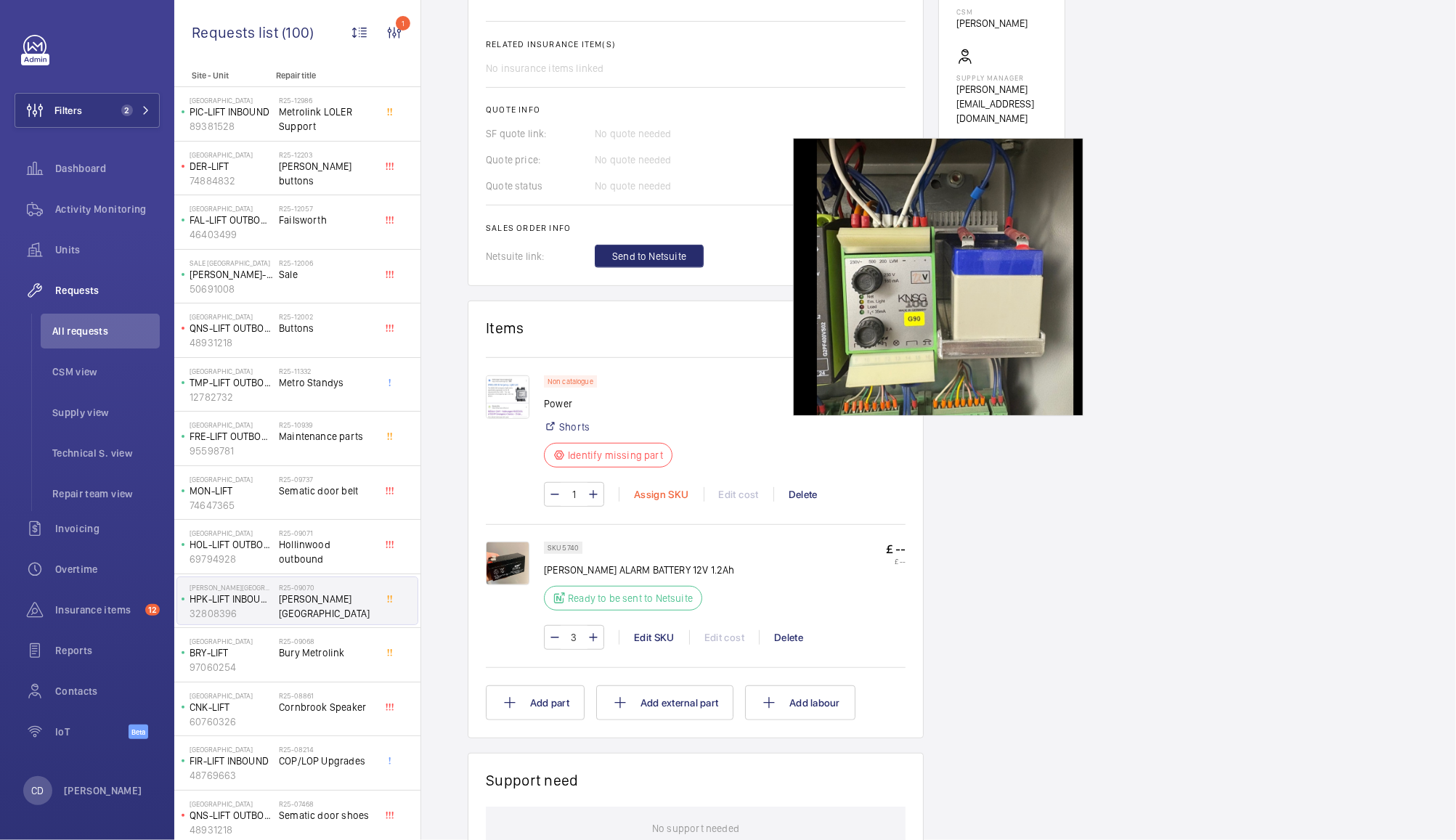
click at [668, 500] on div "Assign SKU" at bounding box center [661, 494] width 85 height 14
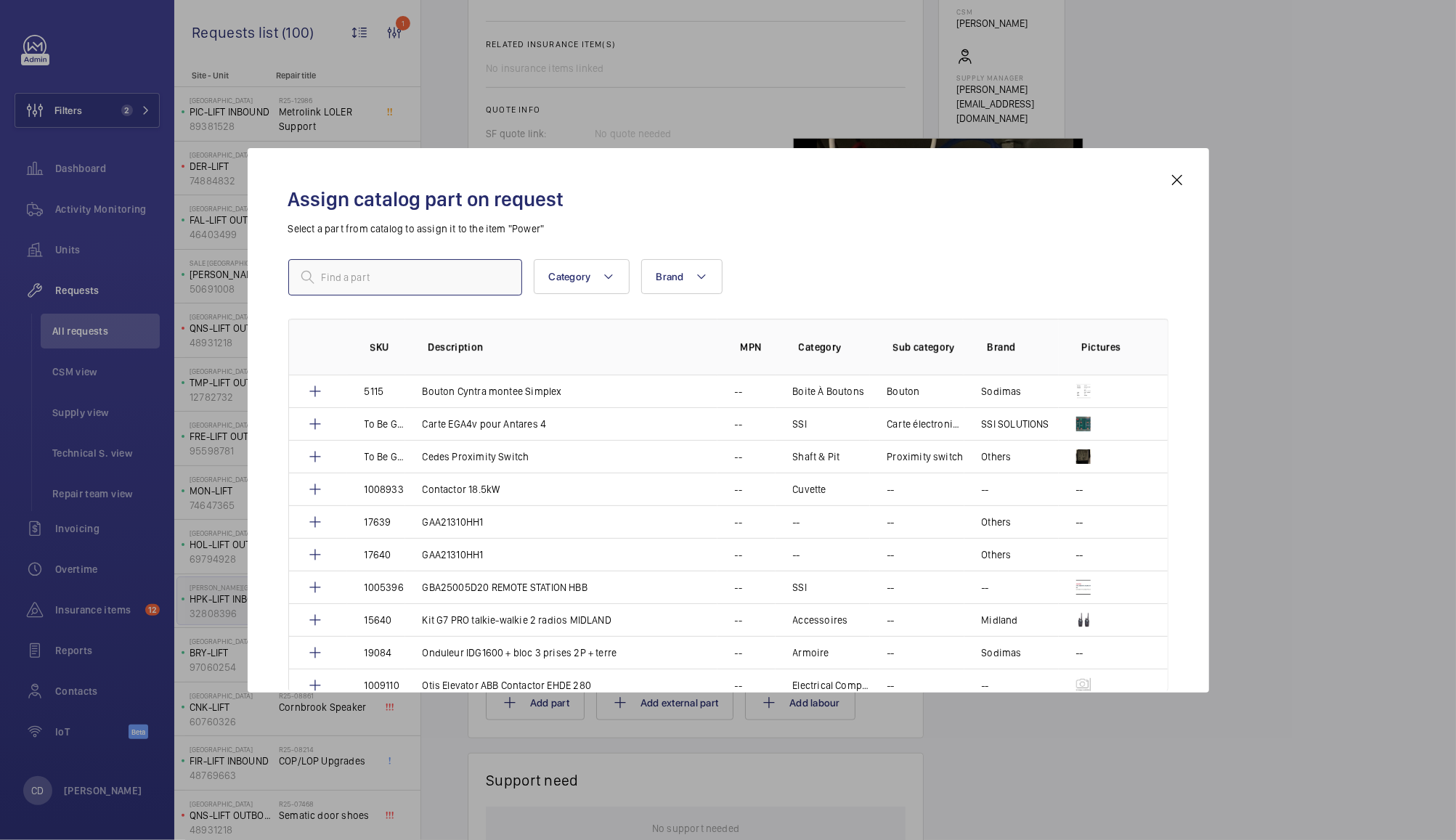
click at [422, 280] on input "text" at bounding box center [405, 277] width 234 height 36
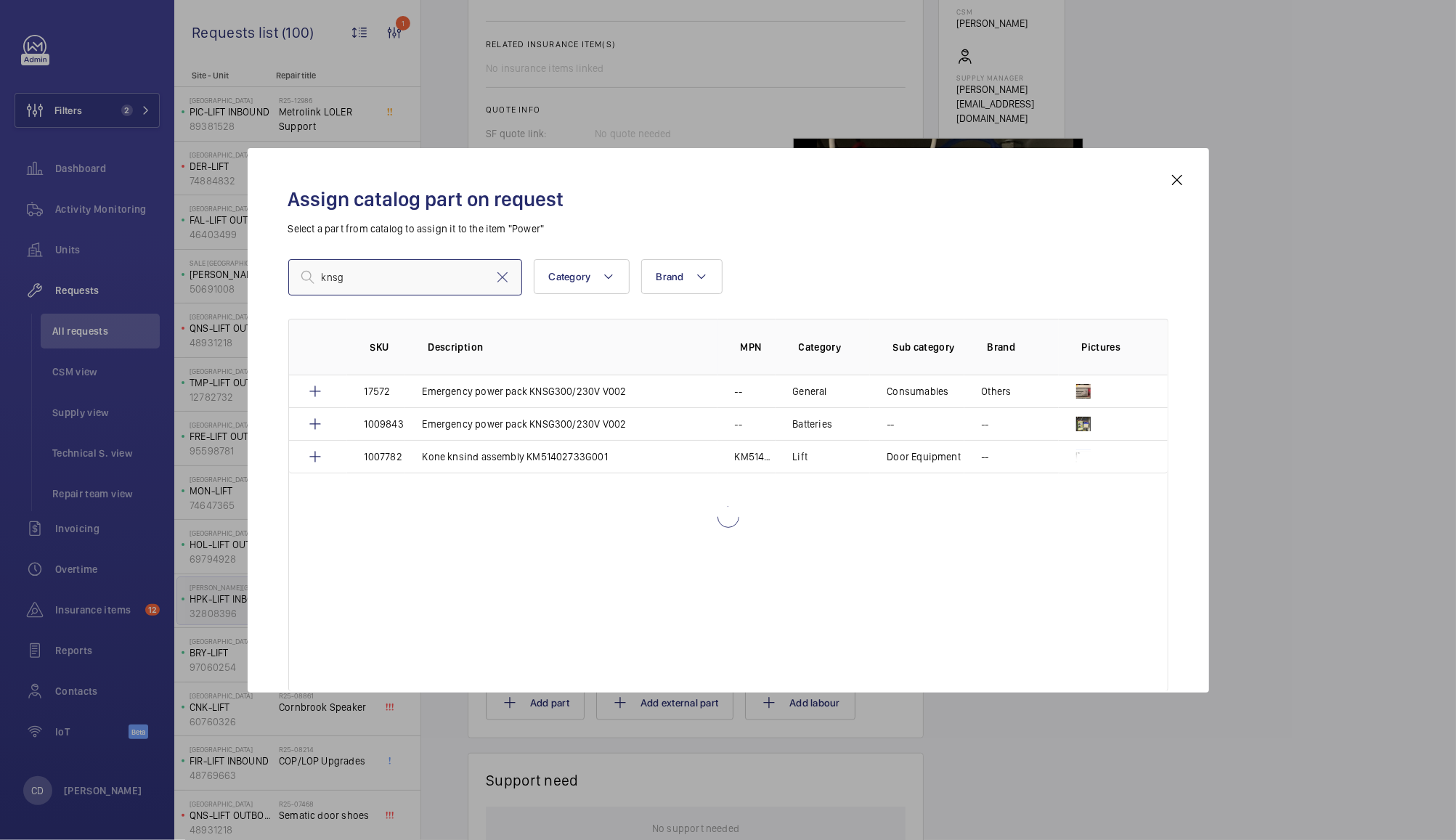
type input "knsg"
click at [315, 391] on mat-icon at bounding box center [315, 391] width 17 height 17
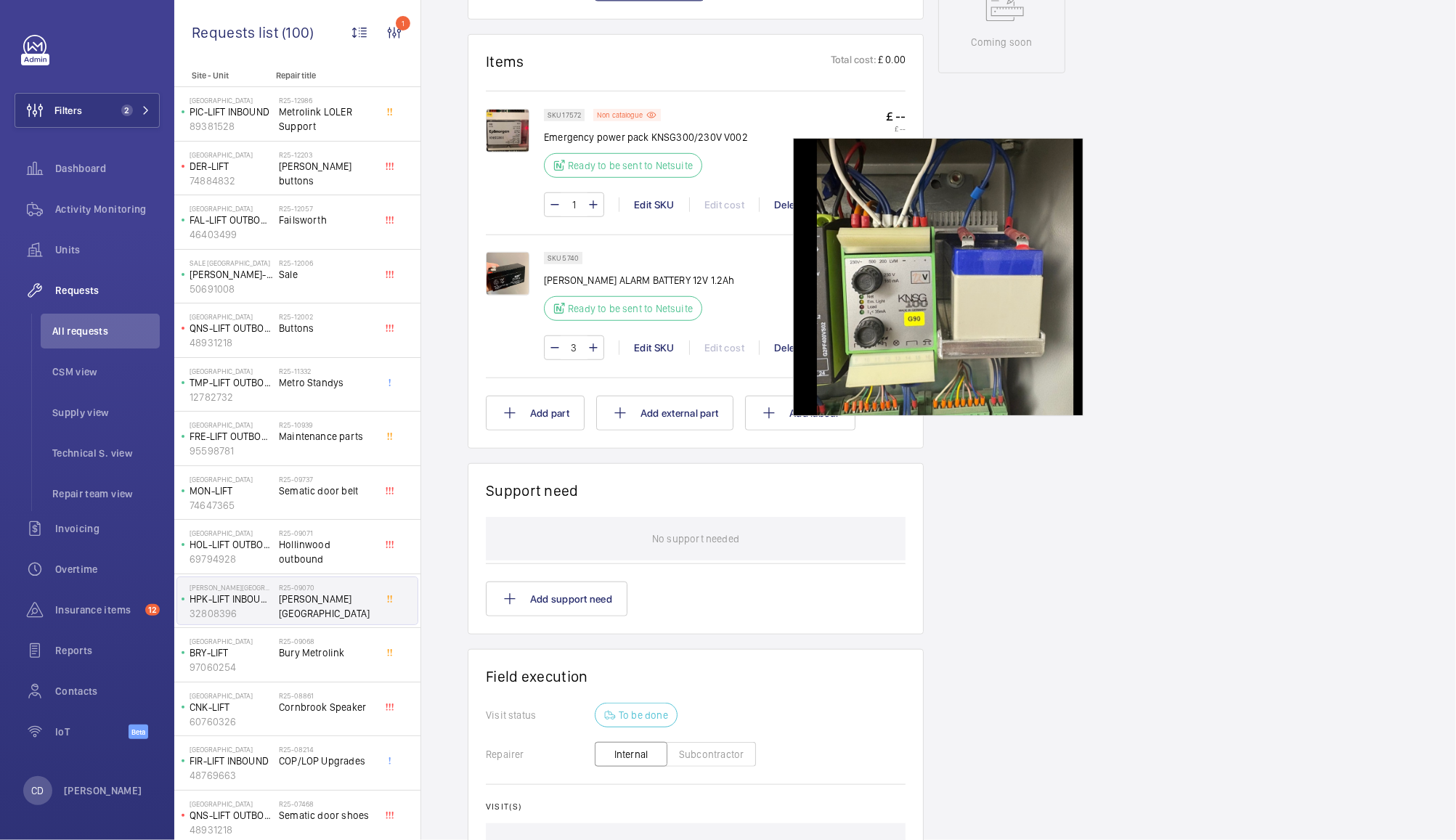
scroll to position [807, 0]
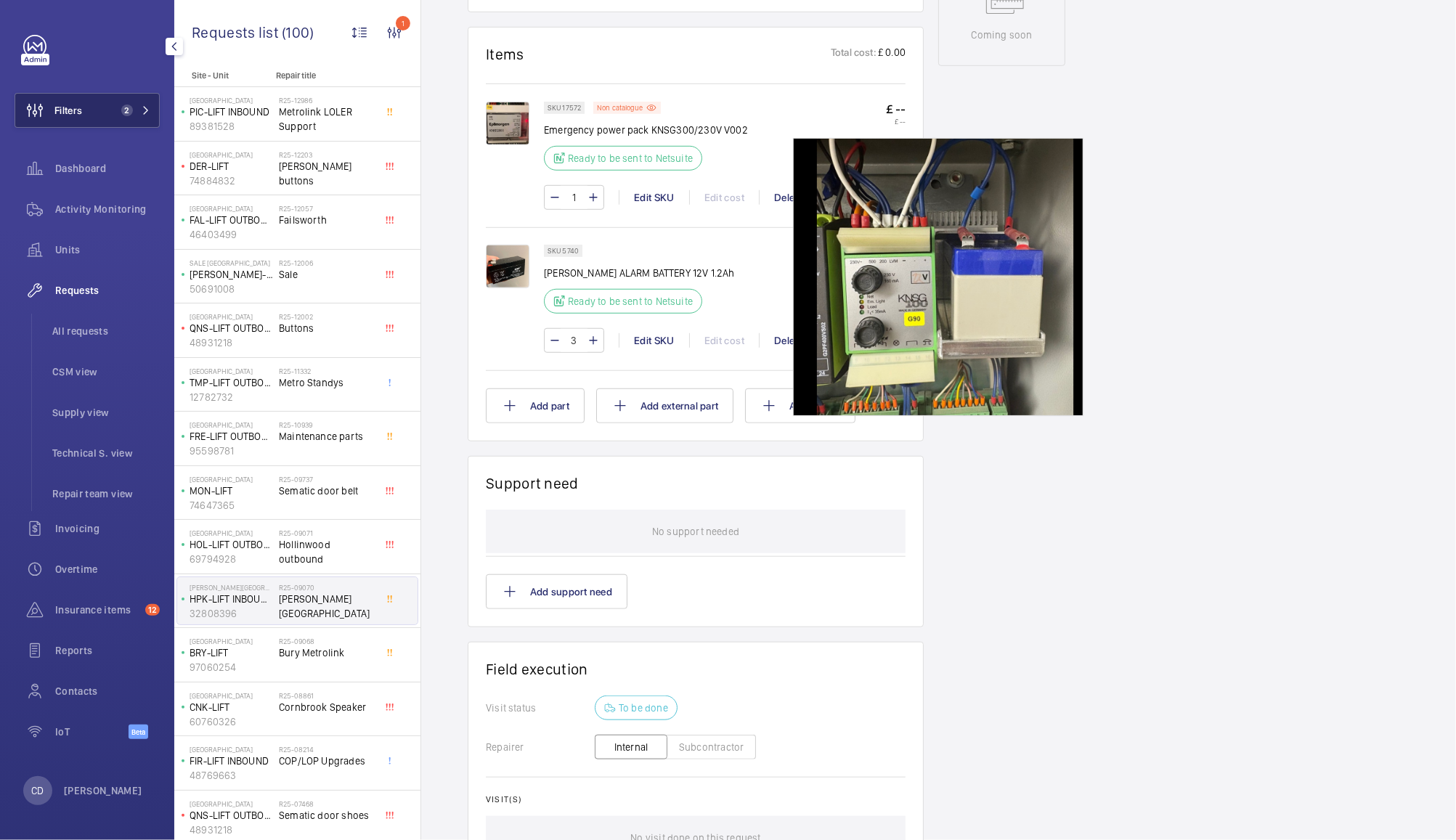
click at [74, 109] on span "Filters" at bounding box center [68, 110] width 28 height 14
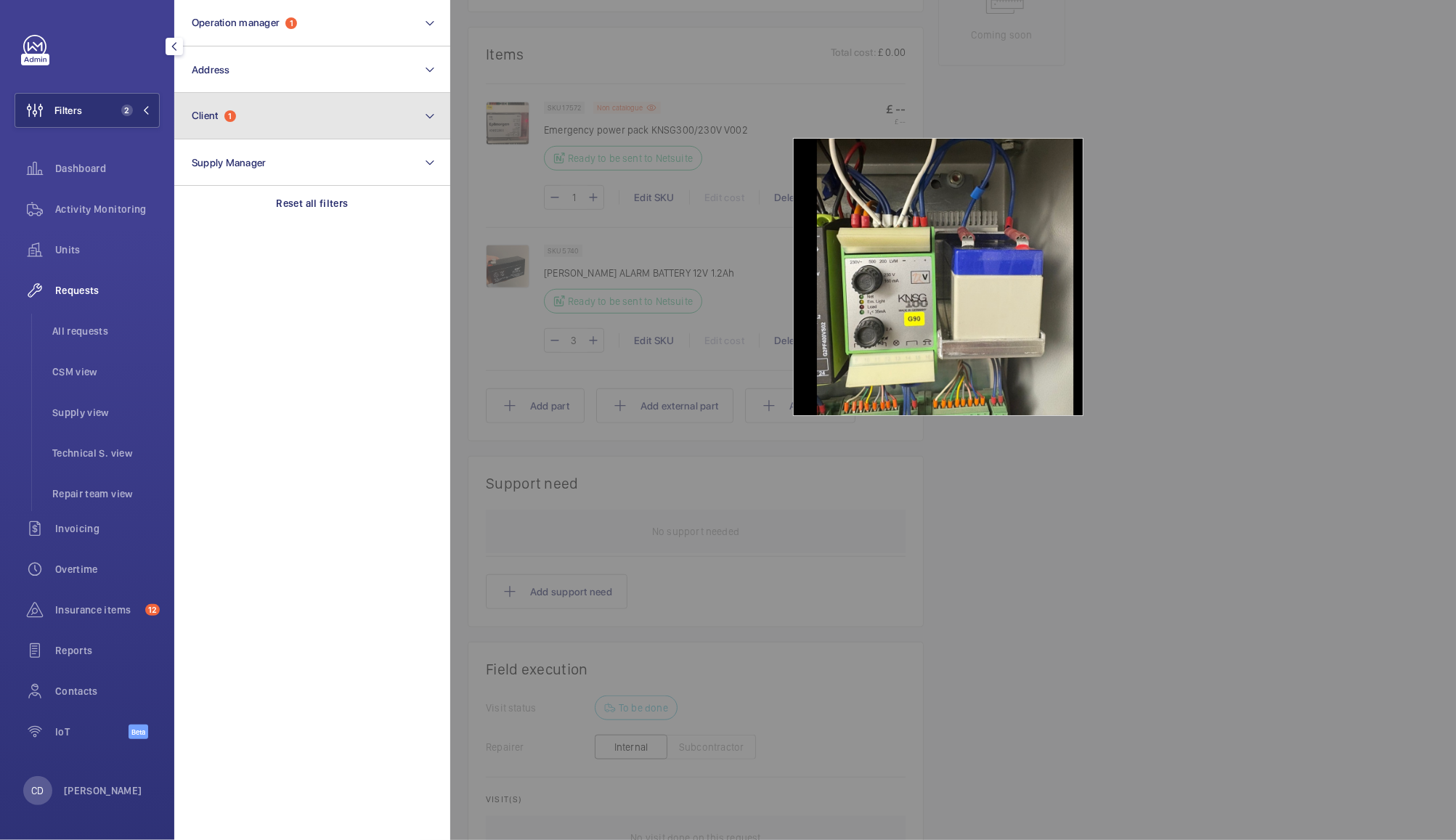
click at [216, 101] on button "Client 1" at bounding box center [312, 116] width 276 height 47
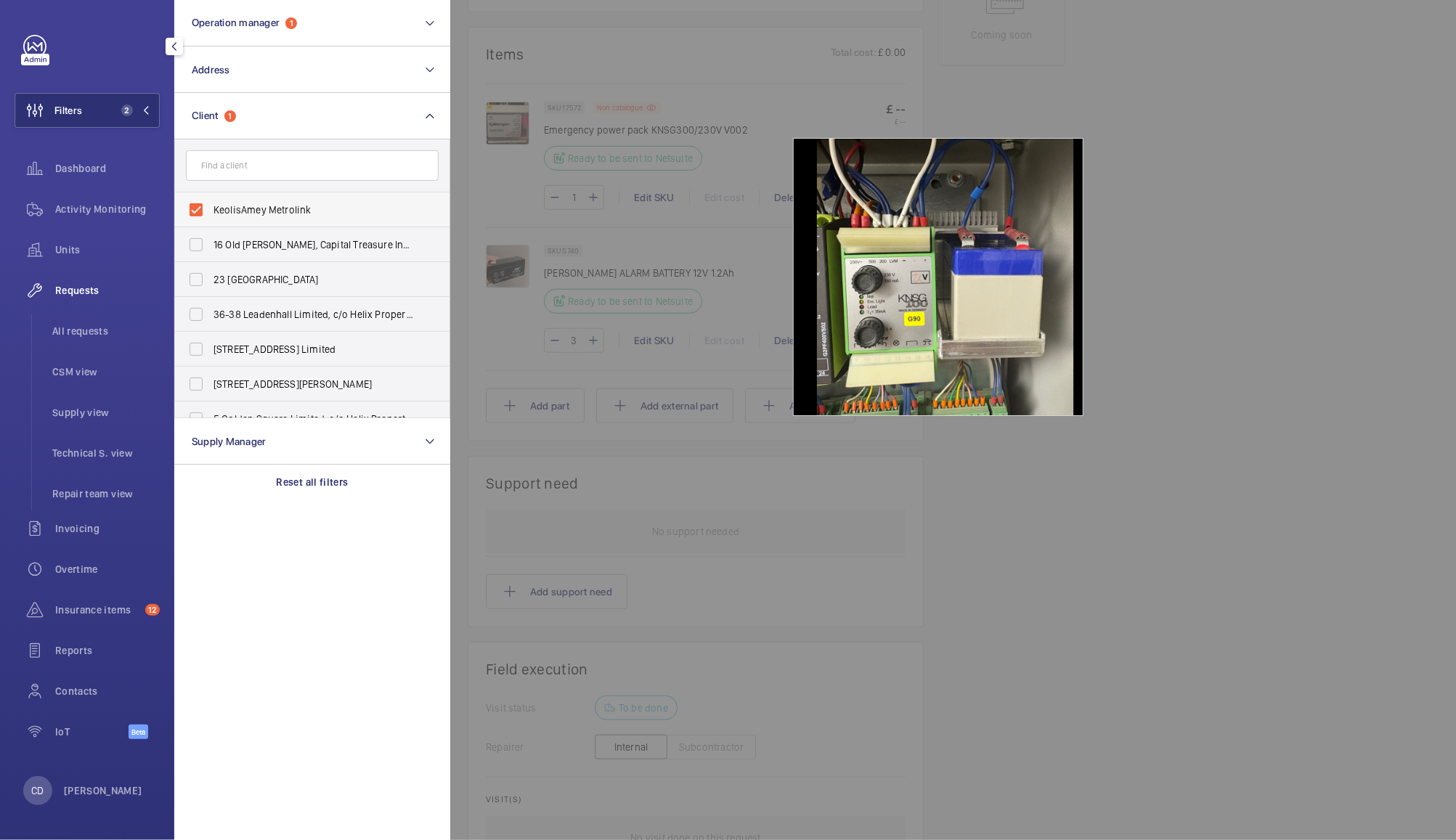
click at [286, 200] on label "KeolisAmey Metrolink" at bounding box center [301, 210] width 253 height 35
click at [211, 200] on input "KeolisAmey Metrolink" at bounding box center [196, 209] width 29 height 29
checkbox input "false"
click at [300, 174] on input "text" at bounding box center [312, 166] width 253 height 30
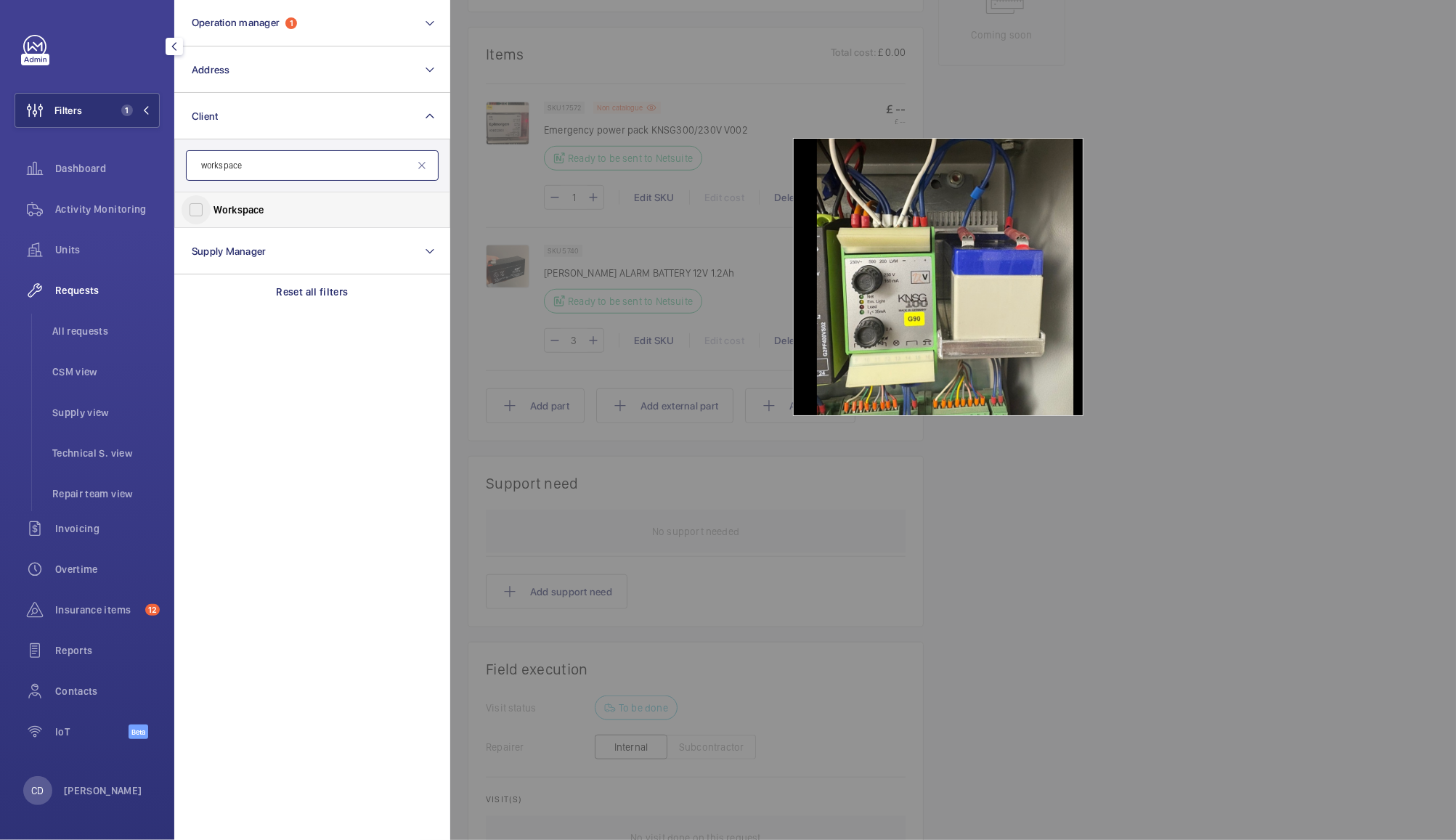
type input "workspace"
click at [192, 204] on input "Workspace" at bounding box center [196, 209] width 29 height 29
checkbox input "true"
click at [81, 219] on div "Activity Monitoring" at bounding box center [86, 209] width 145 height 35
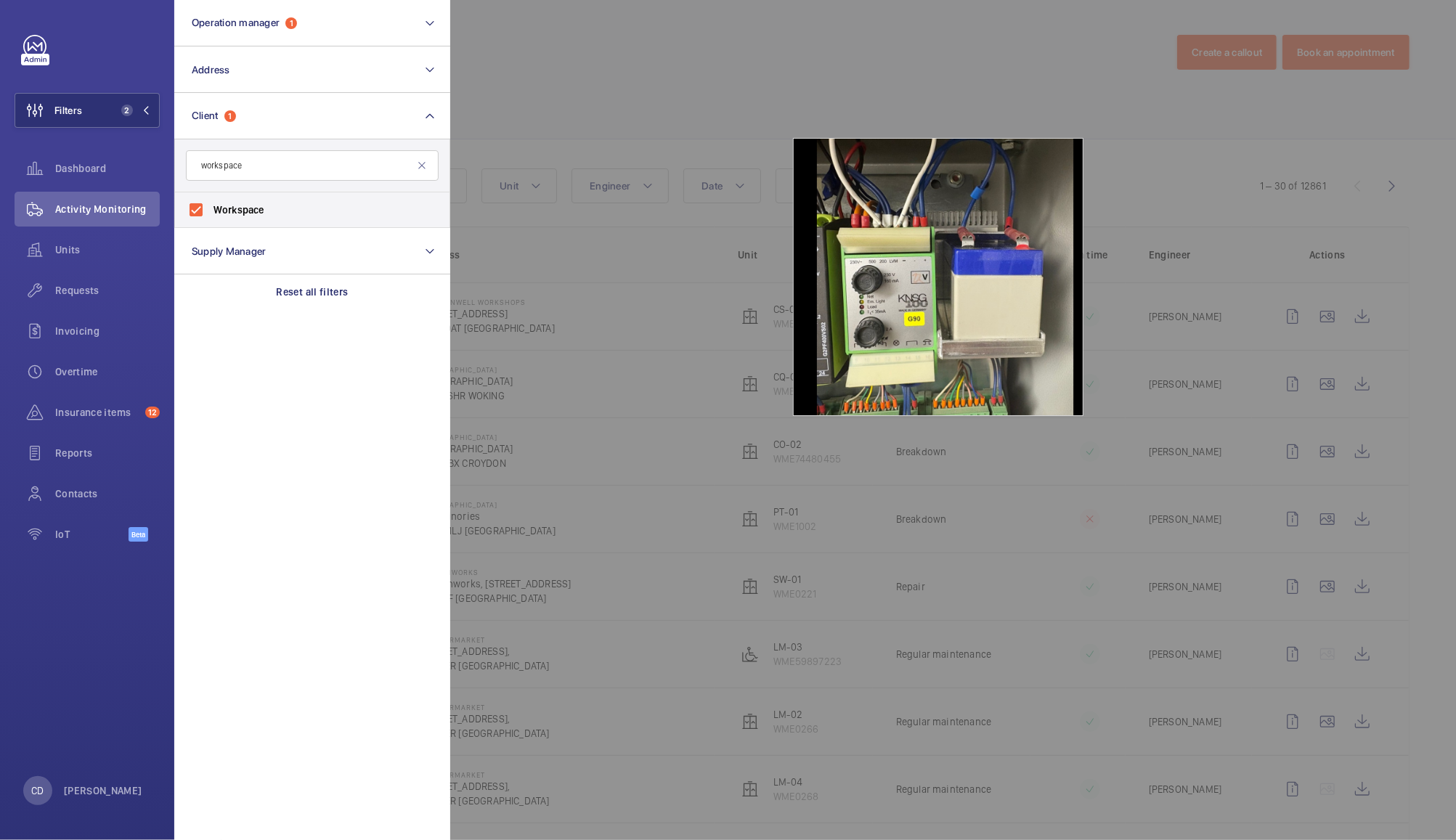
click at [648, 19] on div at bounding box center [1178, 420] width 1456 height 840
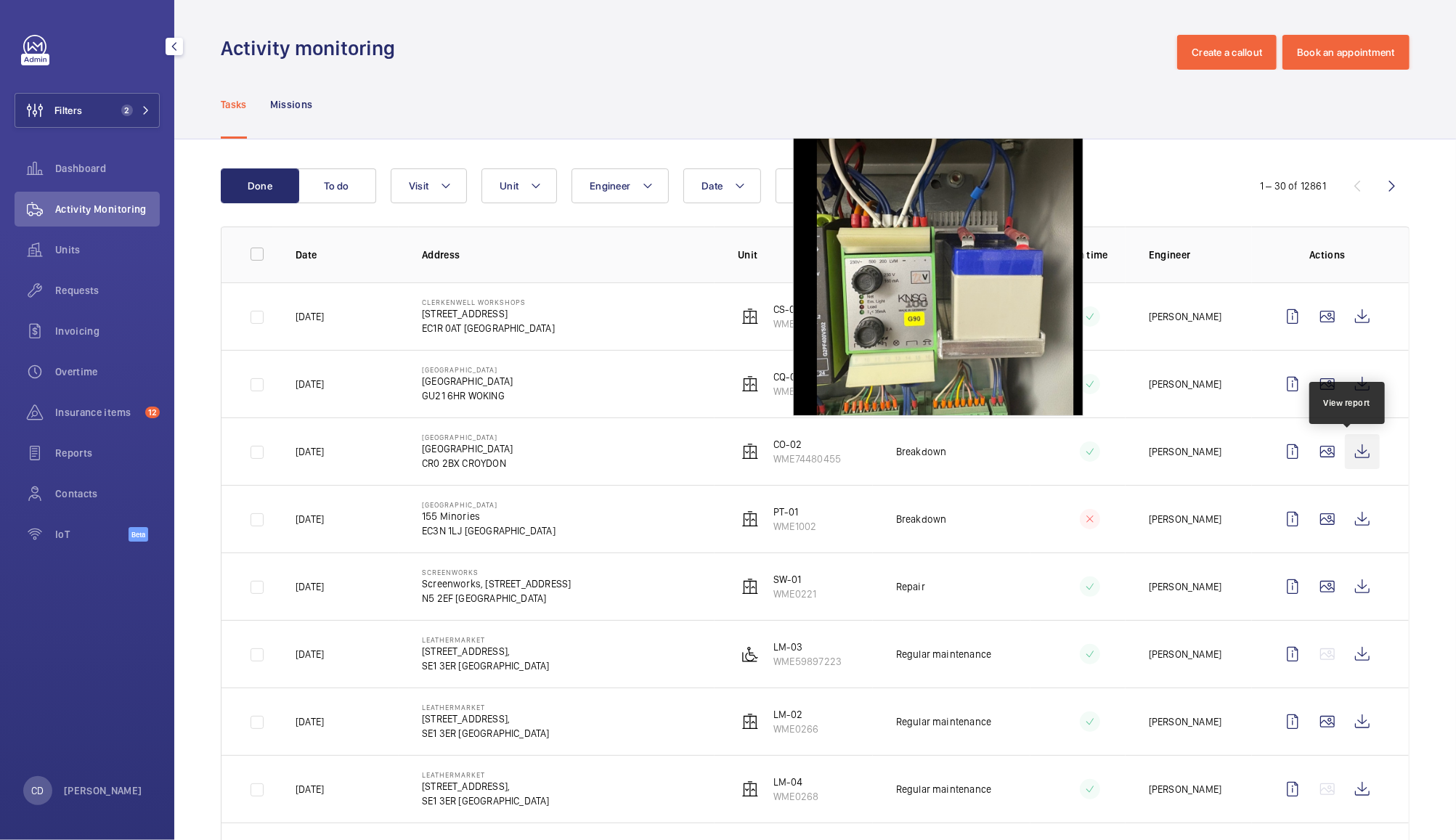
click at [1347, 452] on wm-front-icon-button at bounding box center [1362, 452] width 35 height 35
click at [512, 170] on button "Unit" at bounding box center [518, 186] width 75 height 35
type input "s"
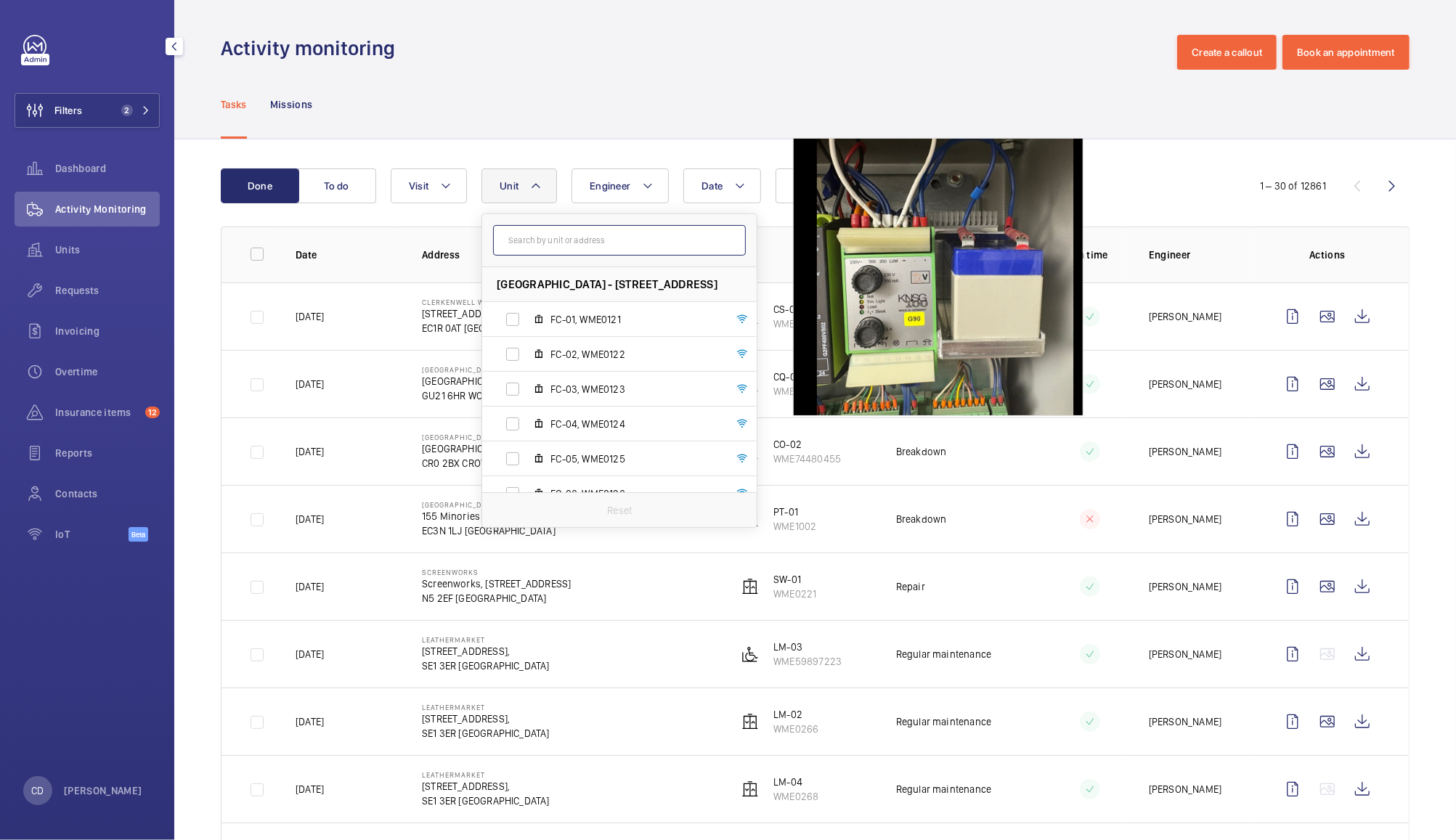
type input "s"
click at [623, 241] on input "text" at bounding box center [619, 240] width 253 height 30
type input "choco"
click at [619, 344] on label "WB-02, WME0213" at bounding box center [607, 354] width 251 height 35
click at [527, 344] on input "WB-02, WME0213" at bounding box center [512, 354] width 29 height 29
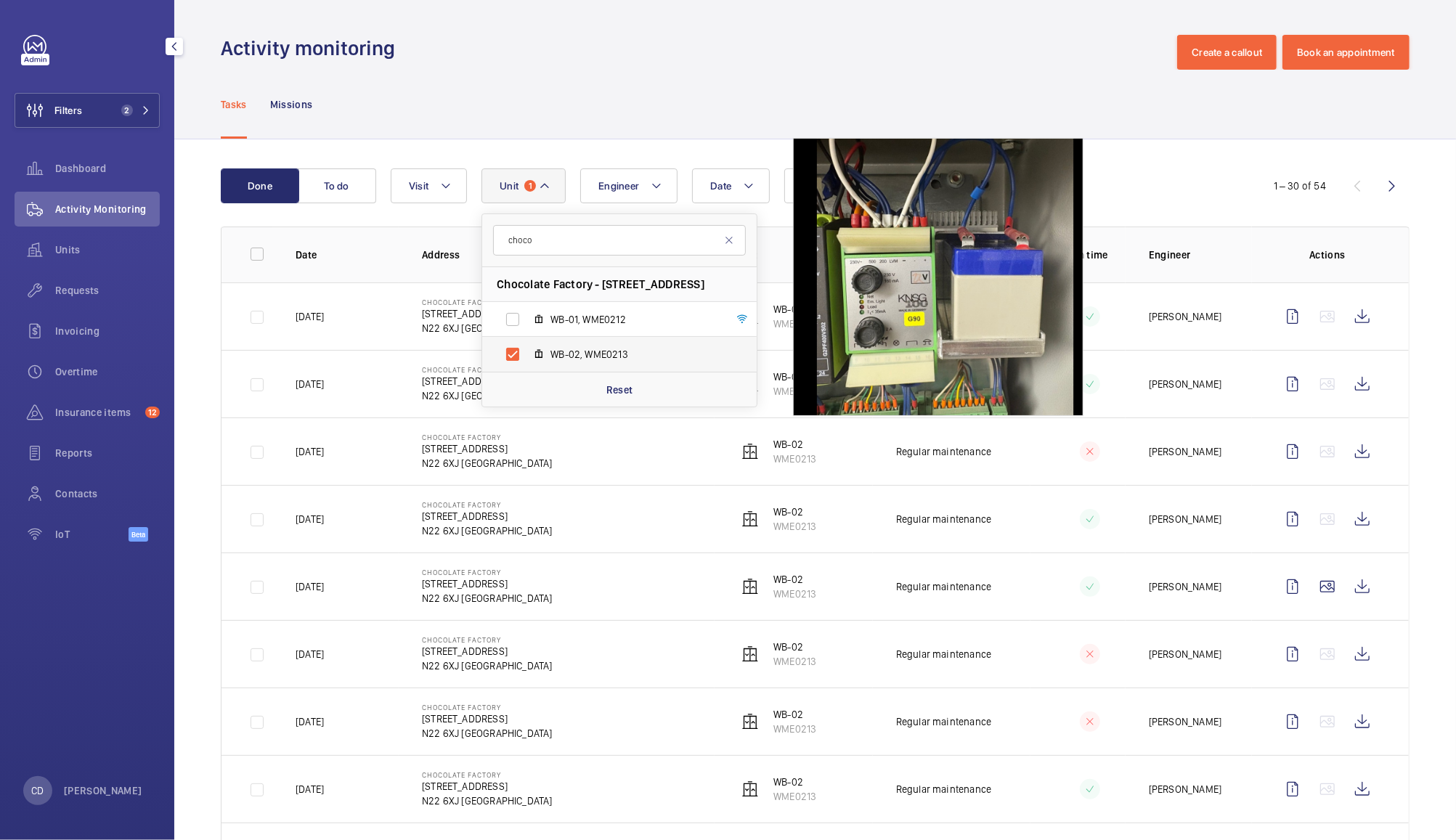
click at [609, 353] on span "WB-02, WME0213" at bounding box center [634, 354] width 169 height 14
click at [527, 353] on input "WB-02, WME0213" at bounding box center [512, 354] width 29 height 29
checkbox input "false"
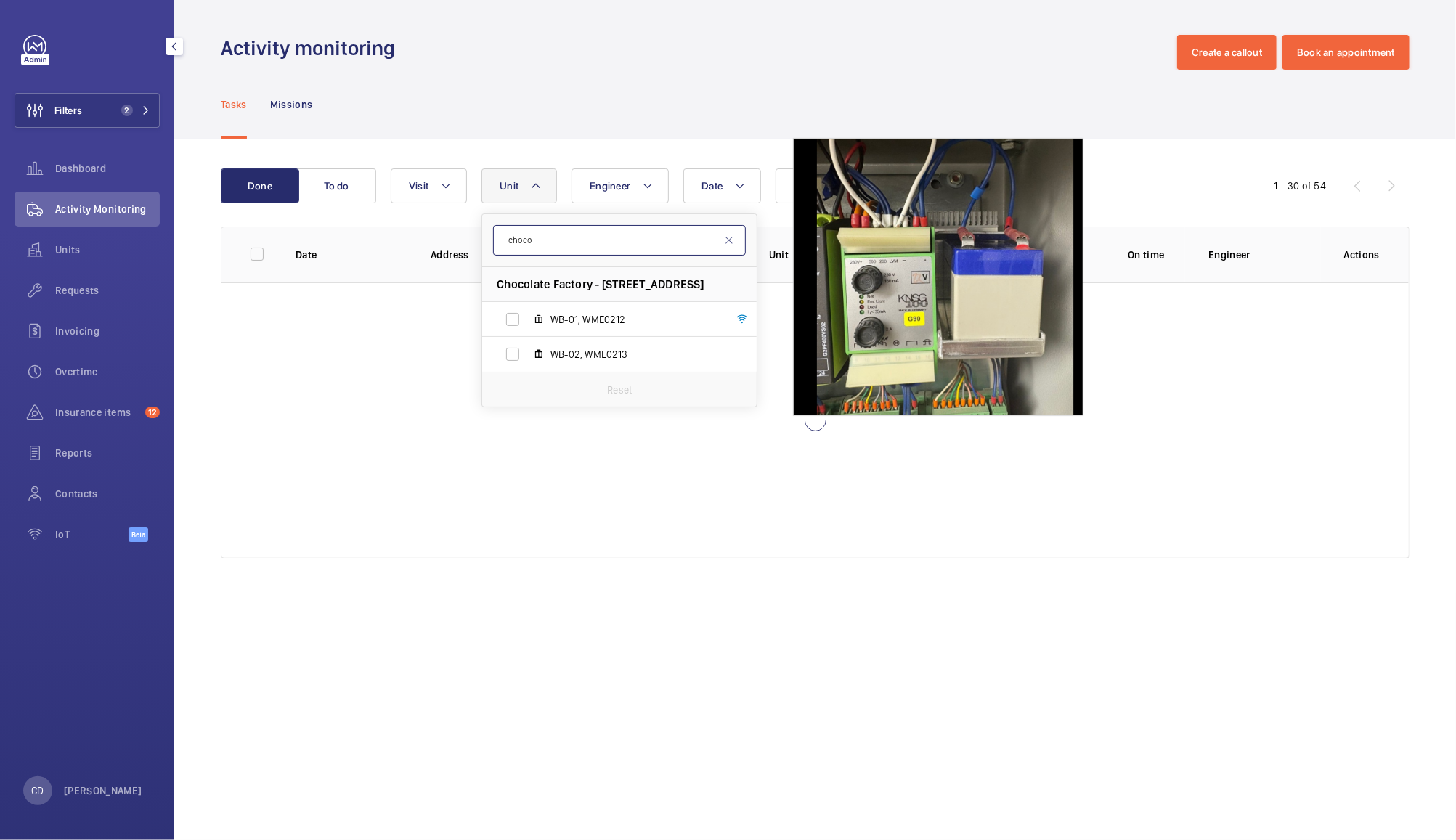
click at [616, 240] on input "choco" at bounding box center [619, 240] width 253 height 30
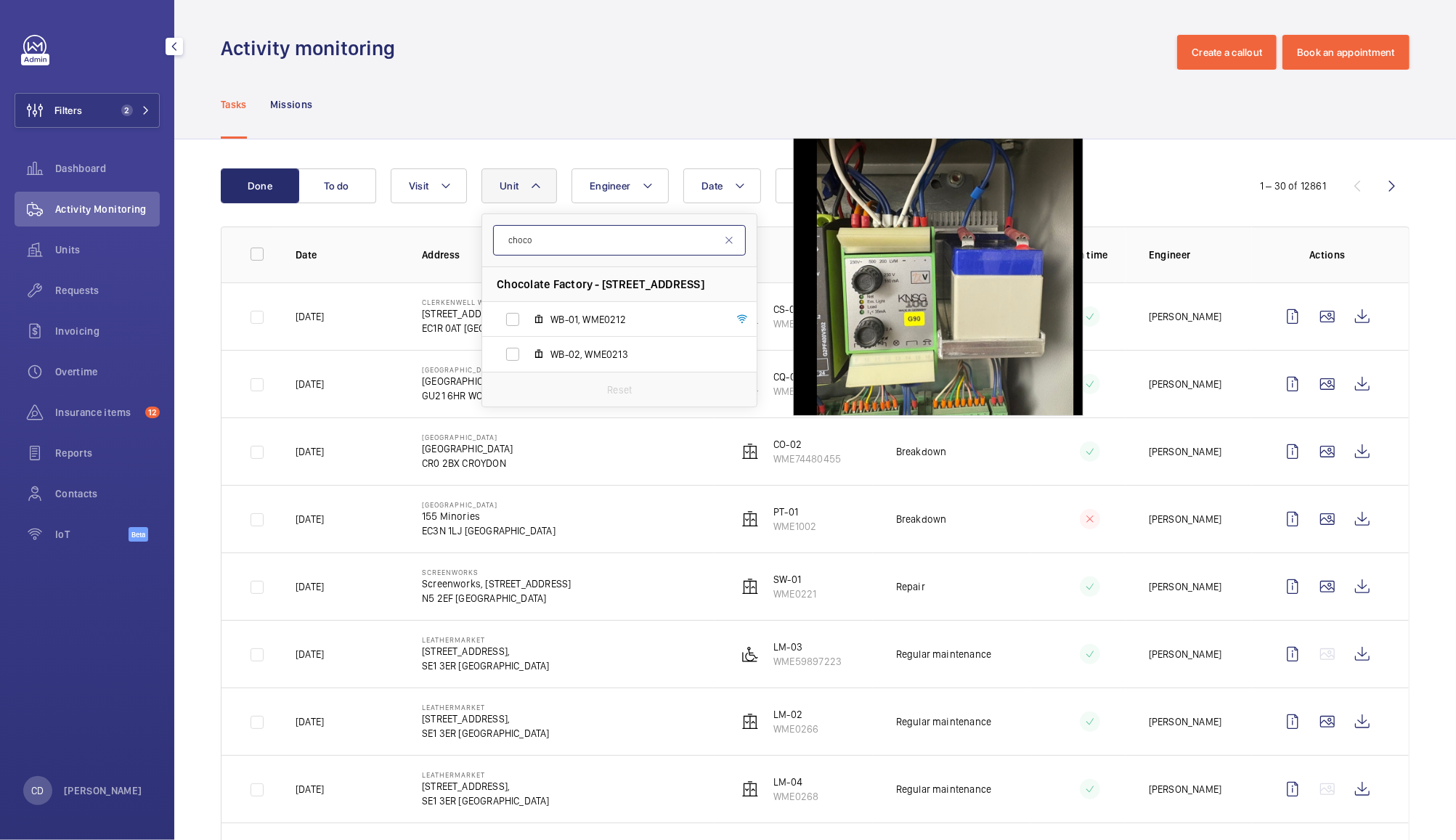
click at [616, 240] on input "choco" at bounding box center [619, 240] width 253 height 30
type input "kp-07"
click at [604, 312] on span "KP-07 , WME0183" at bounding box center [634, 319] width 169 height 14
click at [527, 312] on input "KP-07 , WME0183" at bounding box center [512, 319] width 29 height 29
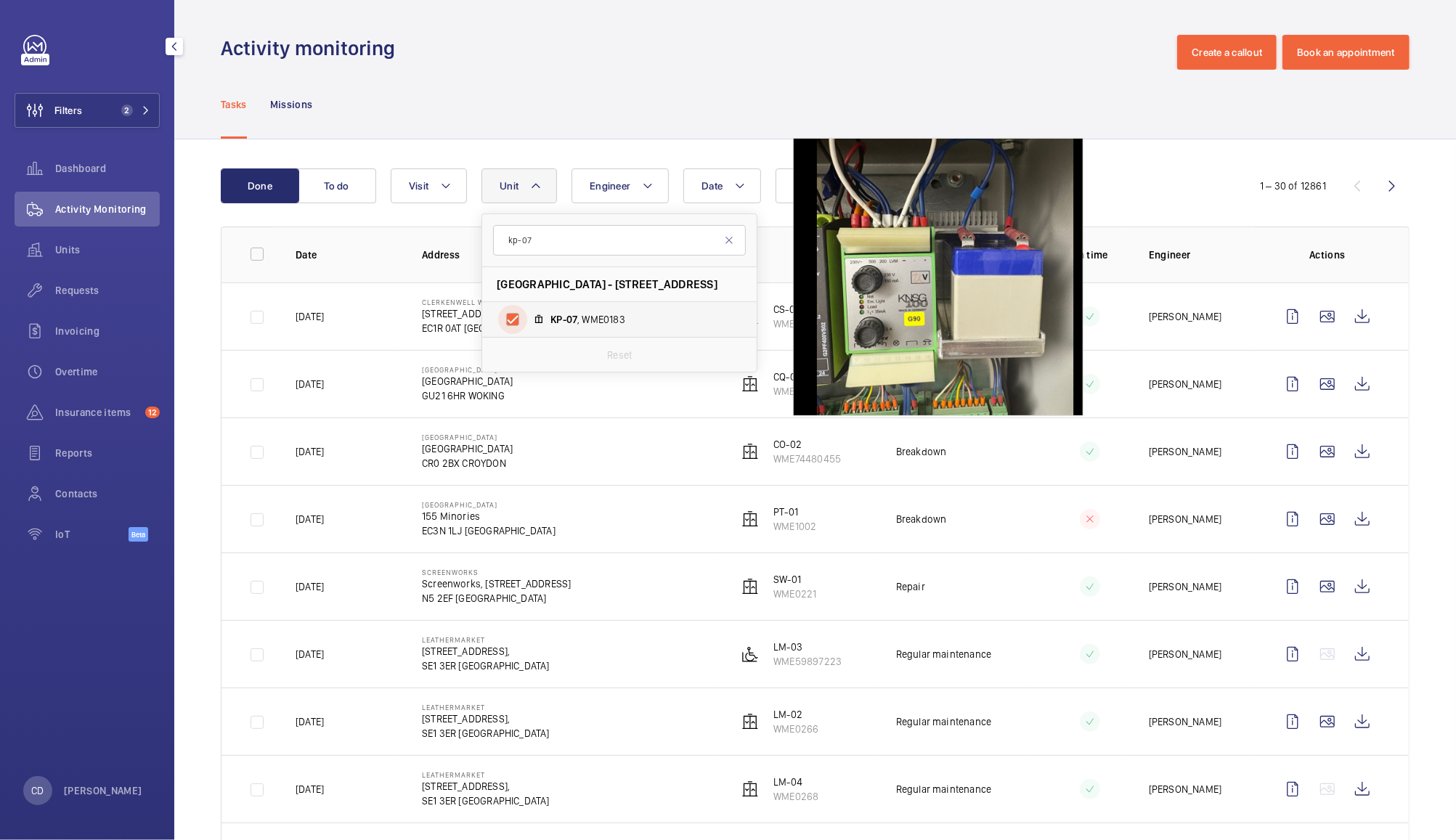
checkbox input "true"
click at [652, 84] on div "Tasks Missions" at bounding box center [815, 104] width 1189 height 69
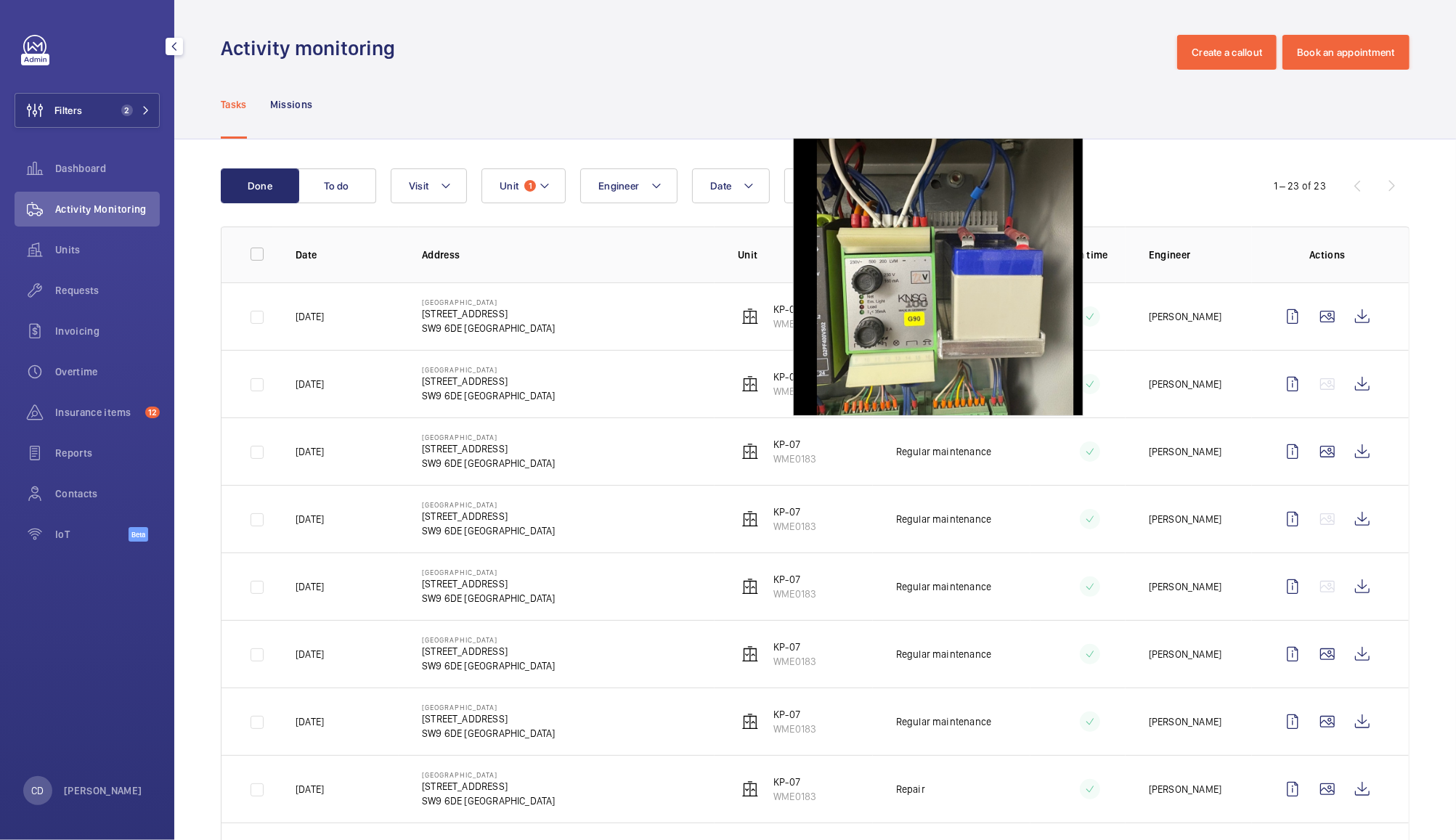
click at [667, 361] on td "[GEOGRAPHIC_DATA] [STREET_ADDRESS]" at bounding box center [556, 384] width 315 height 67
click at [1112, 109] on div "Tasks Missions" at bounding box center [815, 104] width 1189 height 69
click at [1352, 312] on wm-front-icon-button at bounding box center [1362, 316] width 35 height 35
click at [90, 113] on button "Filters 2" at bounding box center [86, 110] width 145 height 35
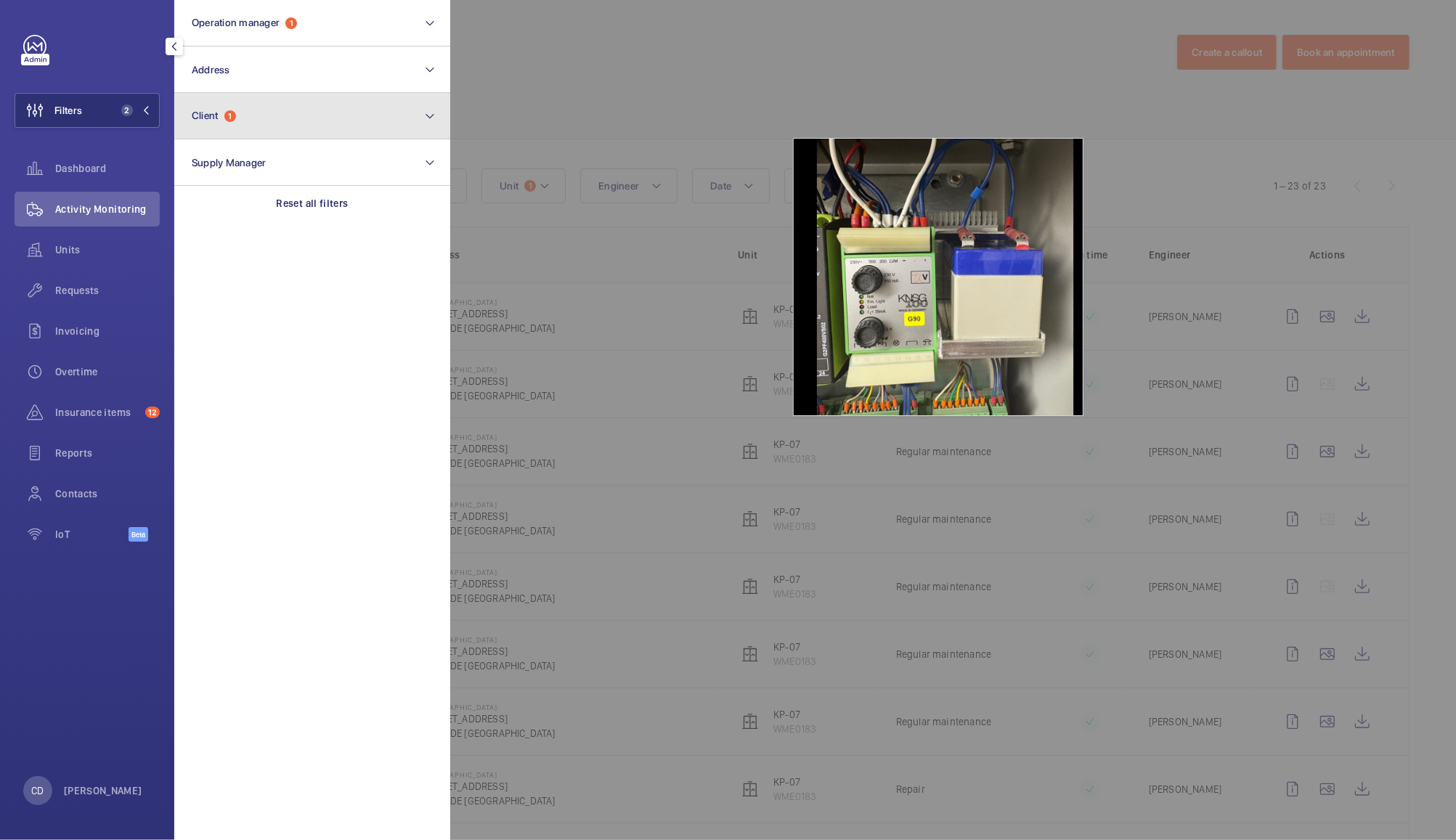
click at [245, 115] on button "Client 1" at bounding box center [312, 116] width 276 height 47
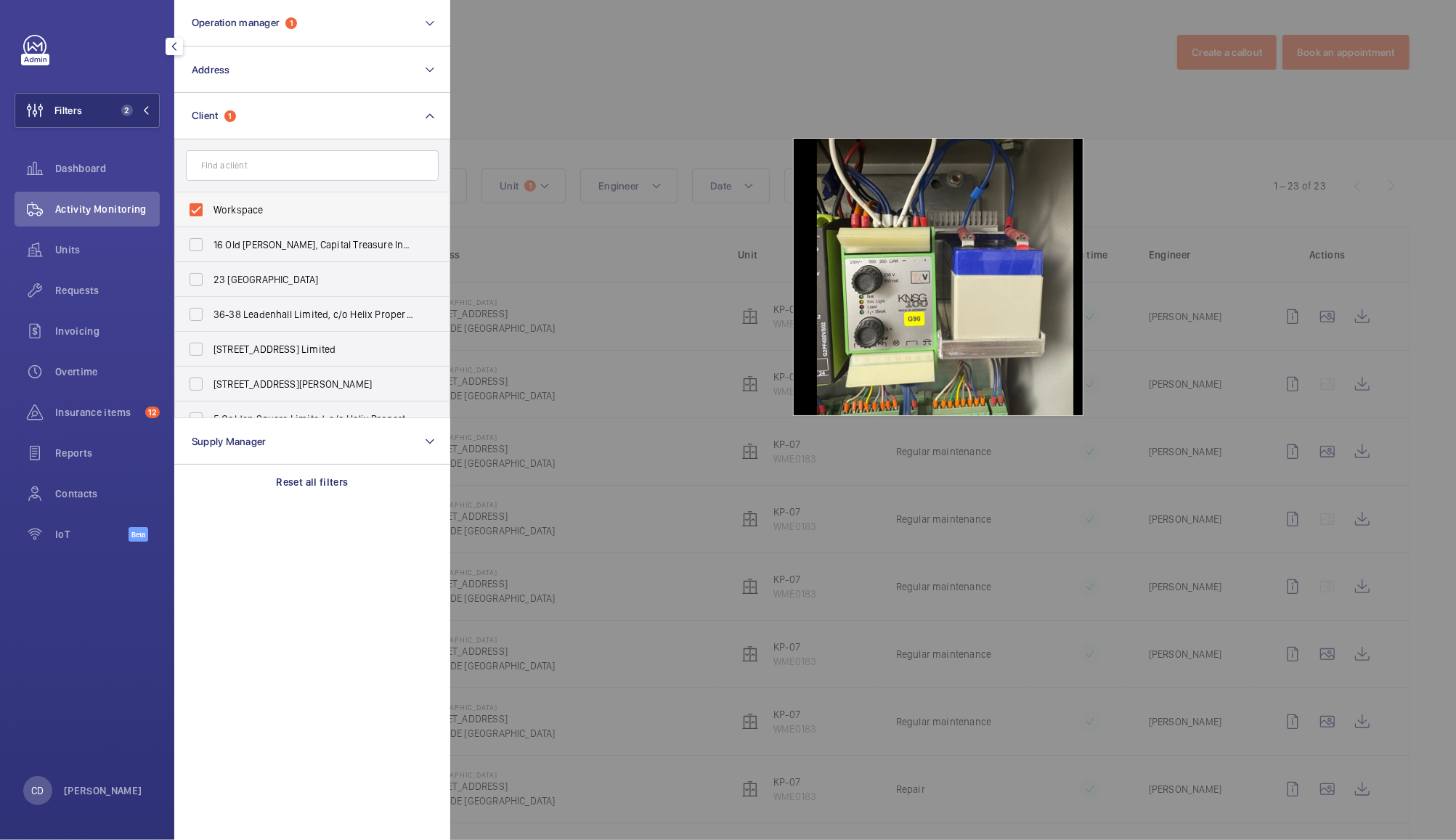
click at [262, 212] on span "Workspace" at bounding box center [313, 210] width 200 height 14
click at [211, 212] on input "Workspace" at bounding box center [196, 209] width 29 height 29
checkbox input "false"
click at [635, 82] on div at bounding box center [1178, 420] width 1456 height 840
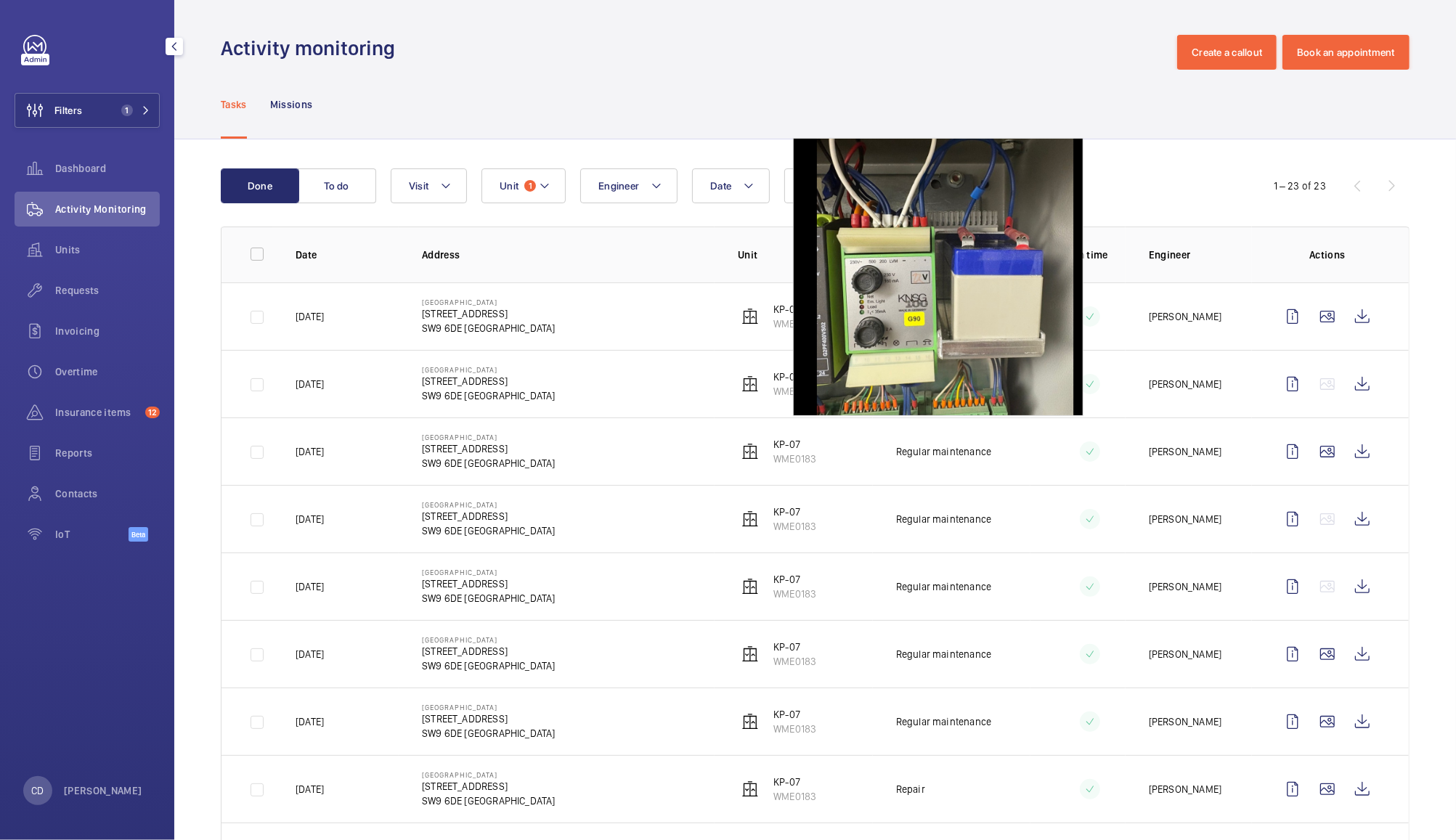
click at [71, 200] on div "Activity Monitoring" at bounding box center [86, 209] width 145 height 35
drag, startPoint x: 82, startPoint y: 103, endPoint x: 145, endPoint y: 107, distance: 63.1
click at [145, 107] on button "Filters 1" at bounding box center [86, 110] width 145 height 35
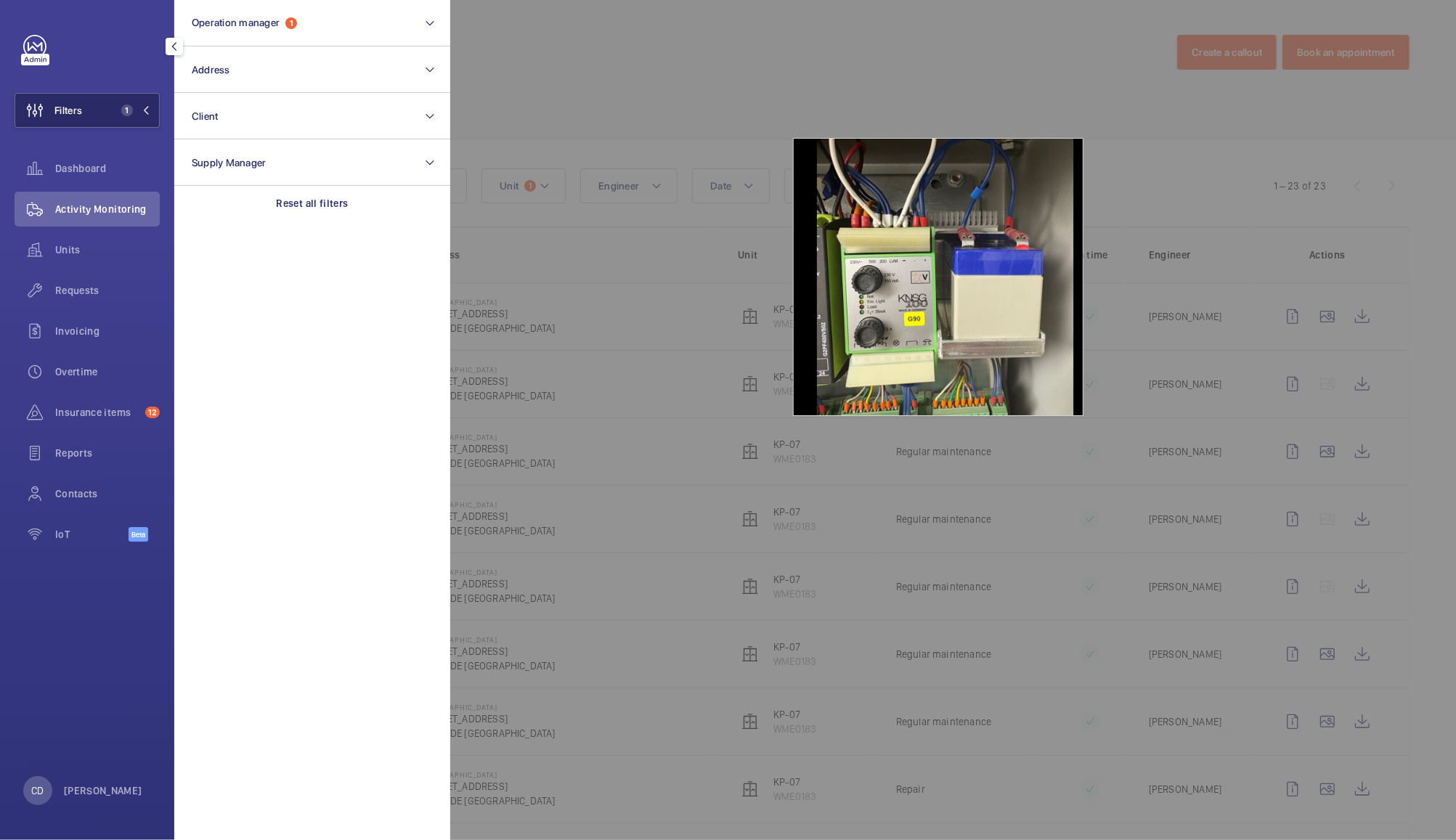
click at [145, 107] on mat-icon at bounding box center [146, 110] width 9 height 9
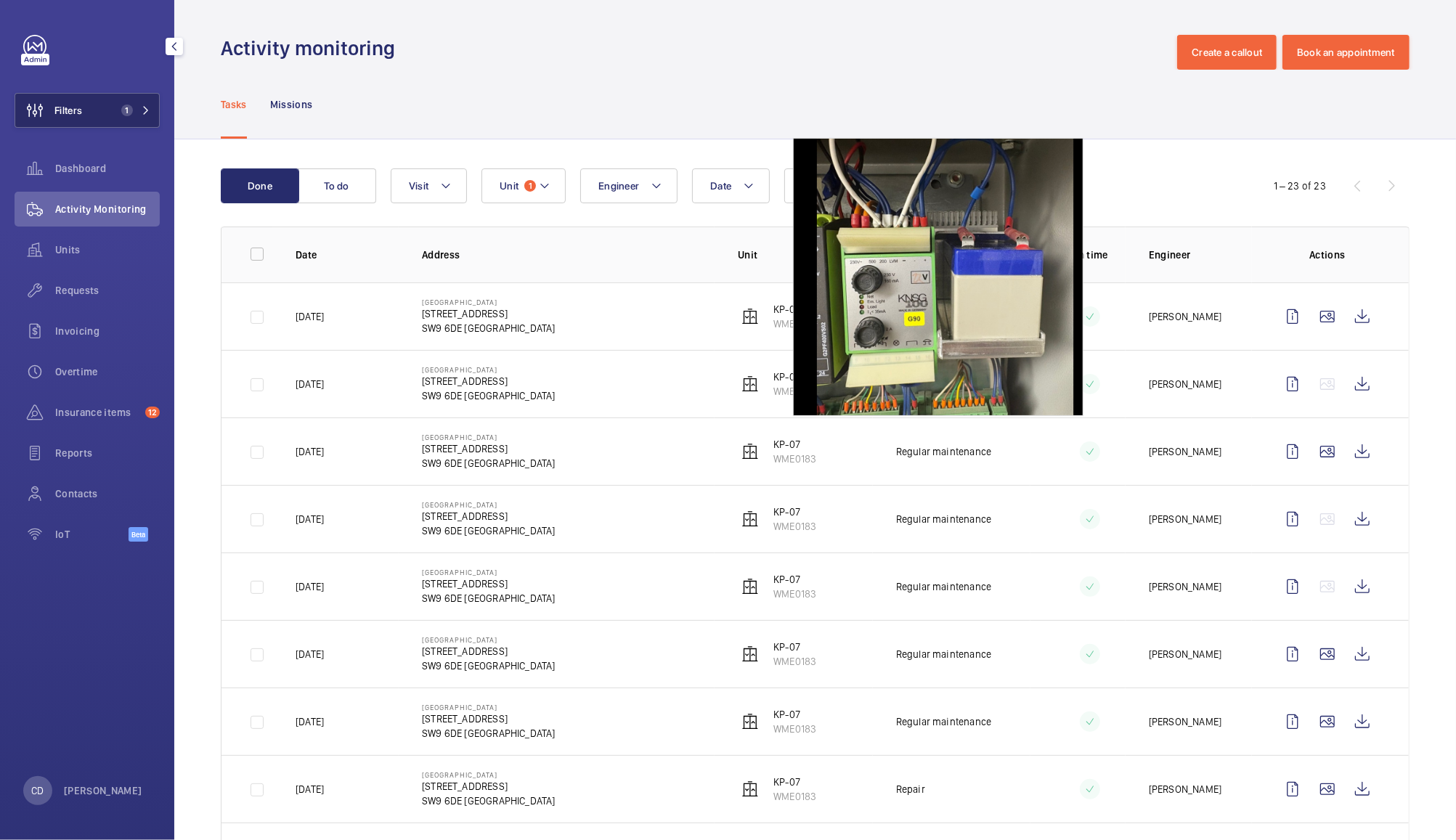
click at [145, 107] on mat-icon at bounding box center [146, 110] width 9 height 9
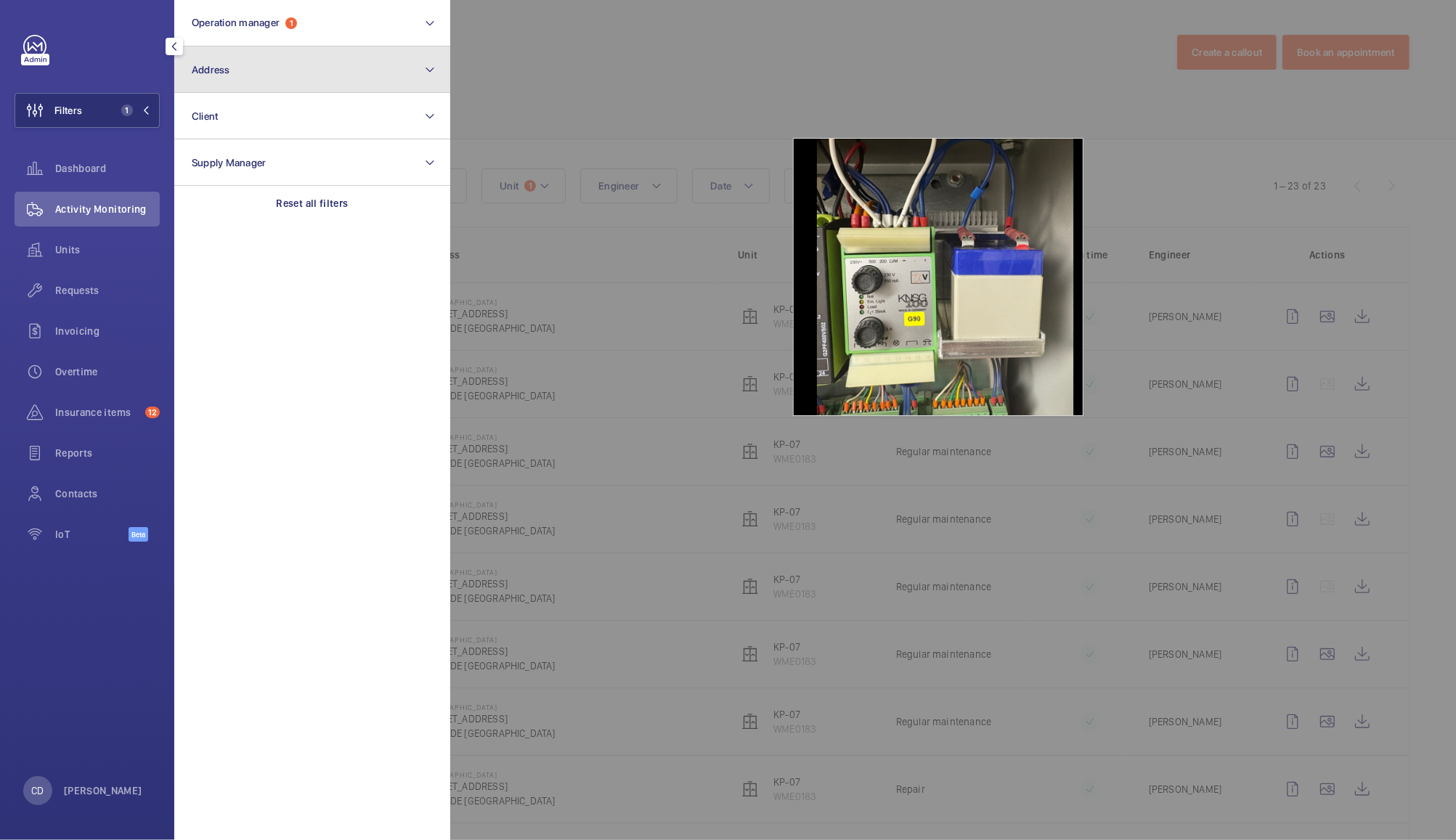
click at [242, 66] on button "Address" at bounding box center [312, 70] width 276 height 47
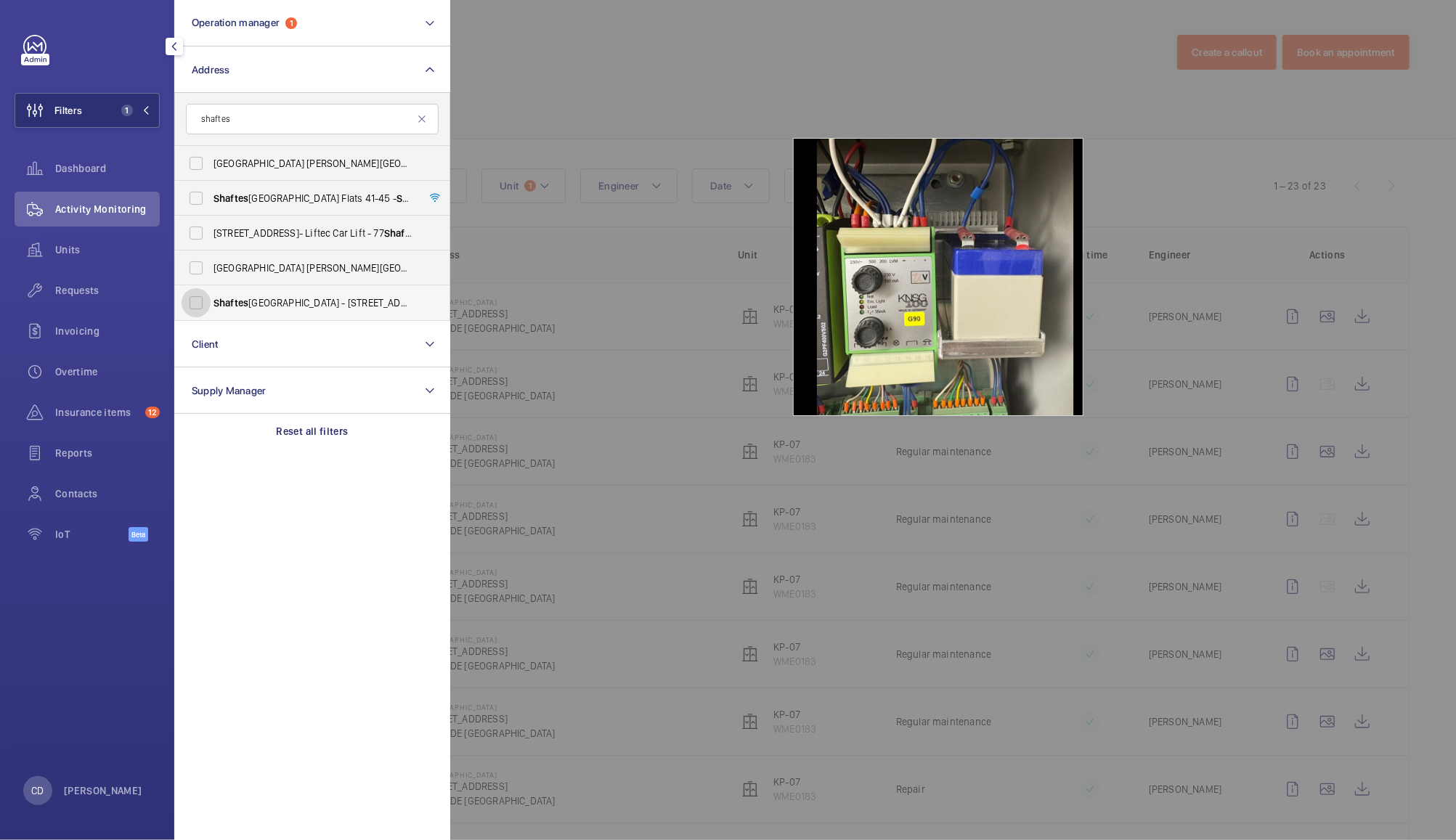
type input "shaftes"
click at [200, 298] on input "[GEOGRAPHIC_DATA] - [STREET_ADDRESS]" at bounding box center [196, 303] width 29 height 29
checkbox input "true"
click at [613, 142] on div at bounding box center [1178, 420] width 1456 height 840
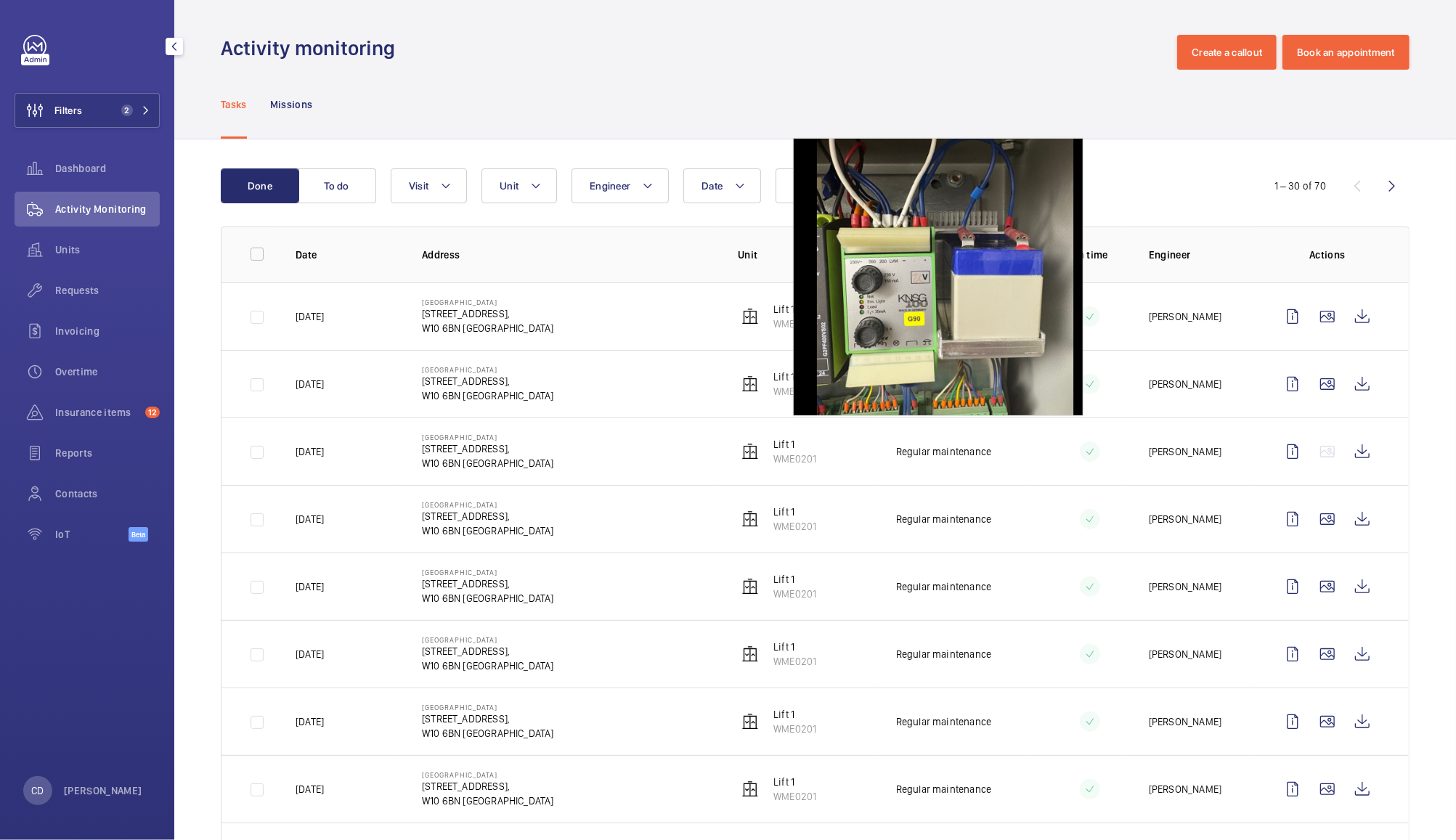
click at [474, 315] on p "[STREET_ADDRESS]," at bounding box center [487, 314] width 132 height 14
click at [775, 307] on p "Lift 1" at bounding box center [795, 309] width 43 height 14
click at [975, 70] on div "Tasks Missions" at bounding box center [815, 104] width 1189 height 69
click at [471, 389] on p "W10 6BN [GEOGRAPHIC_DATA]" at bounding box center [487, 395] width 132 height 14
click at [1345, 319] on wm-front-icon-button at bounding box center [1362, 316] width 35 height 35
